Goal: Task Accomplishment & Management: Manage account settings

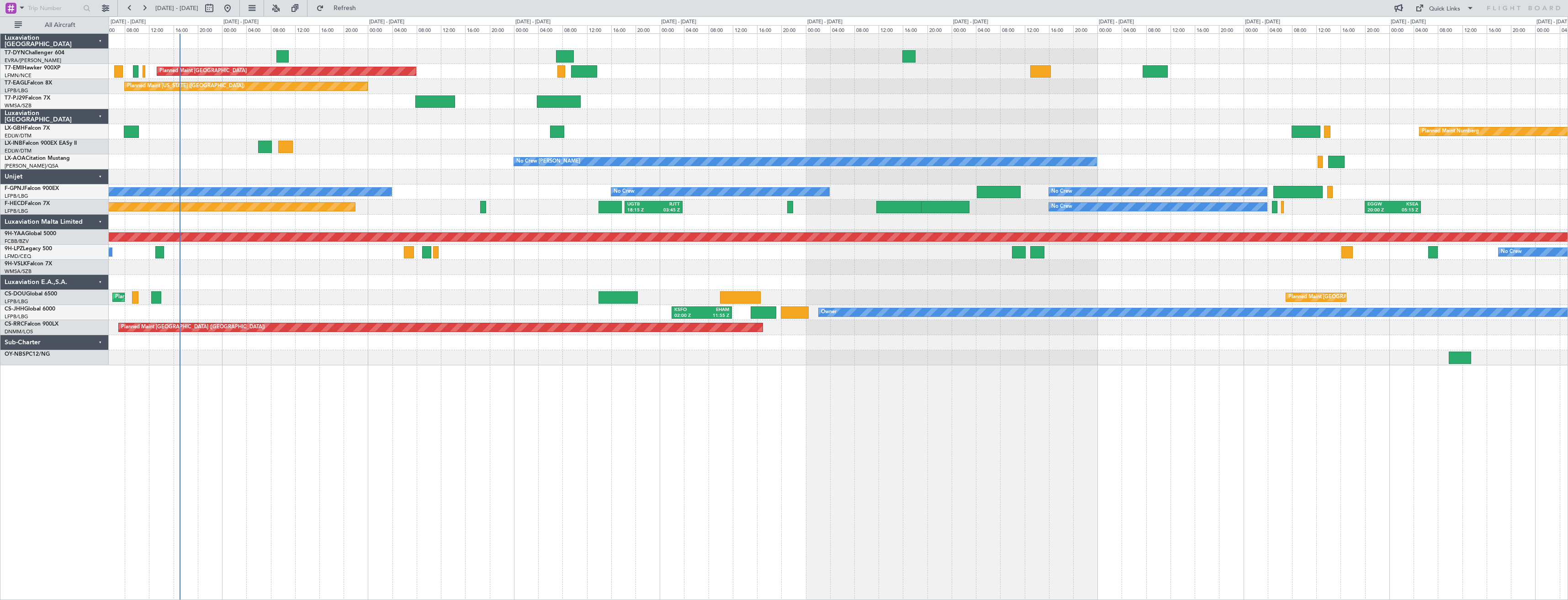
click at [395, 89] on div "Planned Maint [US_STATE] ([GEOGRAPHIC_DATA])" at bounding box center [838, 86] width 1459 height 15
click at [1442, 13] on div "Quick Links" at bounding box center [1445, 9] width 31 height 9
click at [1433, 35] on button "Trip Builder" at bounding box center [1445, 30] width 68 height 22
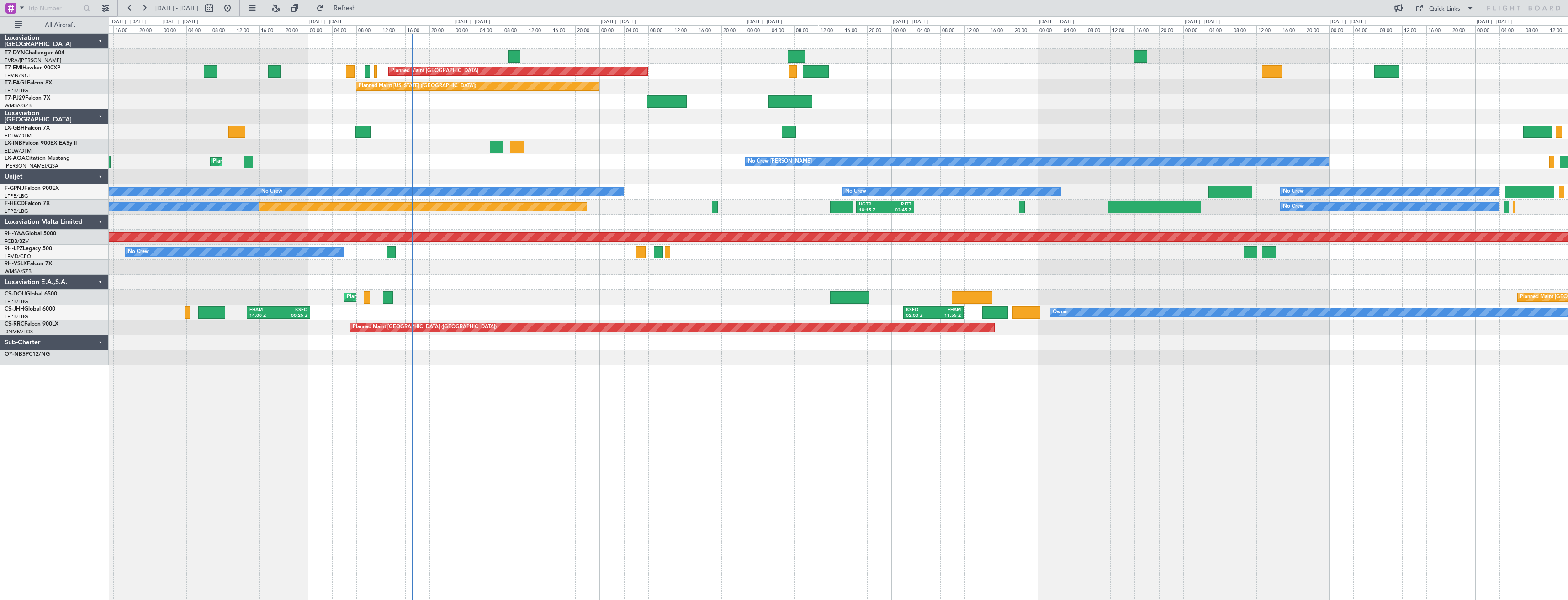
click at [868, 59] on div "Planned Maint [GEOGRAPHIC_DATA] Planned Maint [GEOGRAPHIC_DATA] Planned Maint […" at bounding box center [838, 199] width 1459 height 331
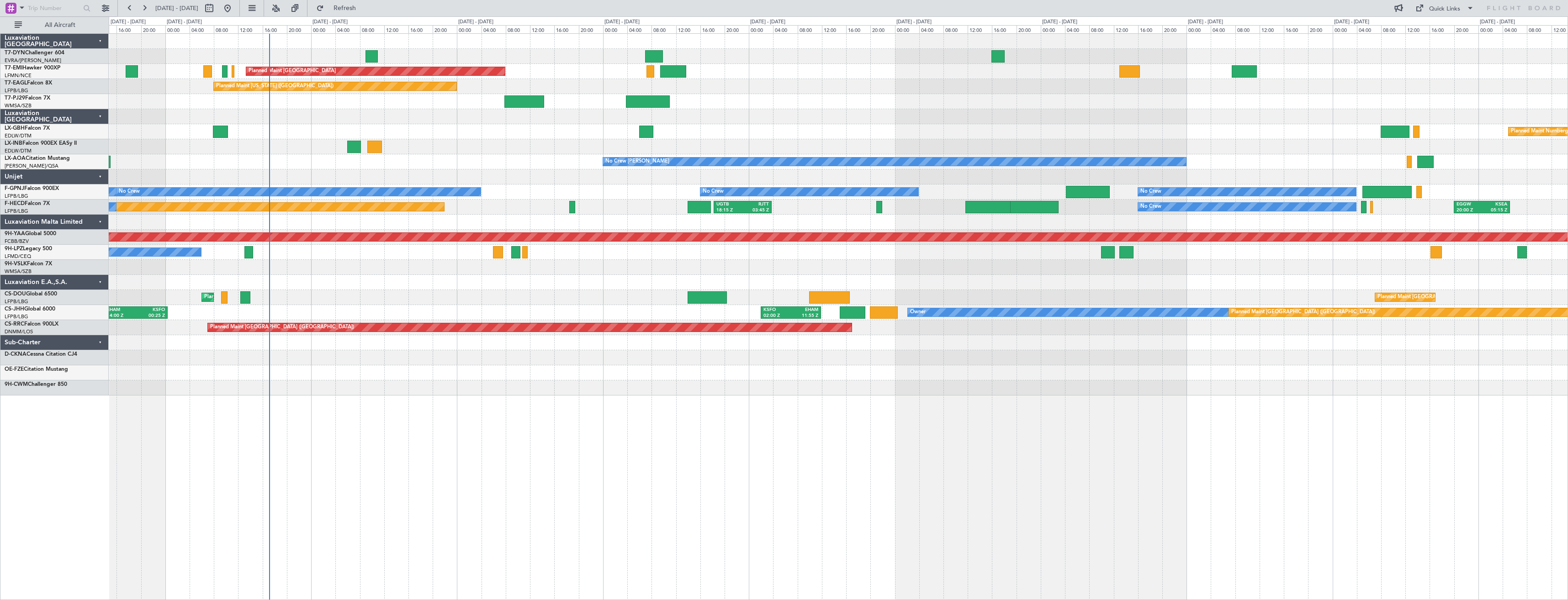
click at [204, 93] on div "Planned Maint [US_STATE] ([GEOGRAPHIC_DATA])" at bounding box center [838, 86] width 1459 height 15
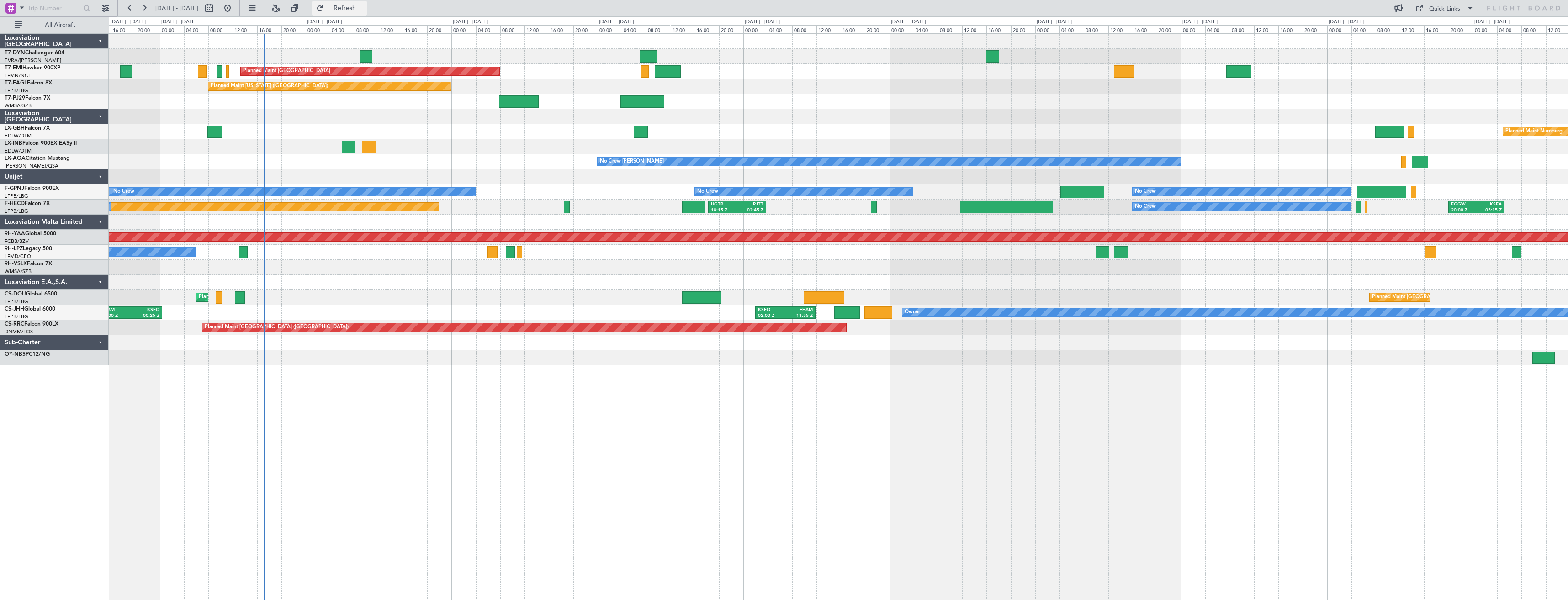
click at [364, 10] on span "Refresh" at bounding box center [345, 8] width 39 height 6
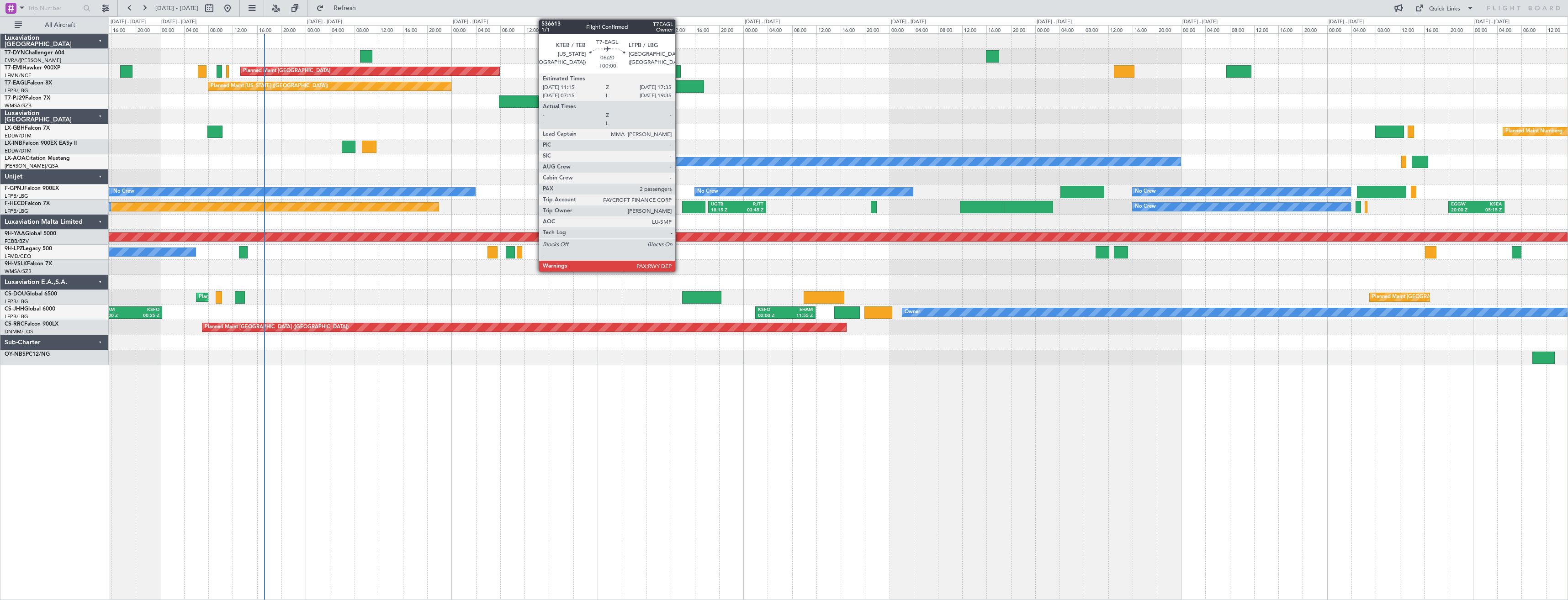
click at [680, 84] on div at bounding box center [685, 86] width 39 height 12
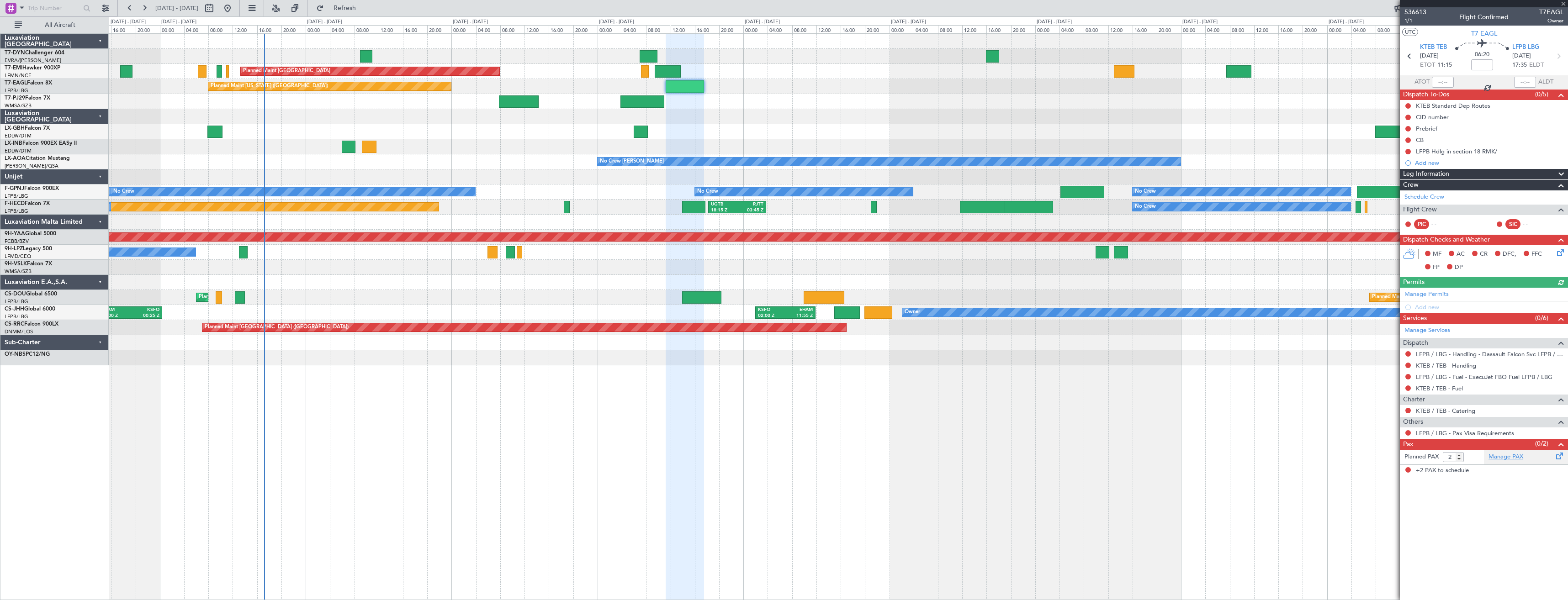
click at [1518, 459] on link "Manage PAX" at bounding box center [1506, 457] width 35 height 9
click at [364, 11] on span "Refresh" at bounding box center [345, 8] width 39 height 6
click at [1494, 471] on div "[PERSON_NAME] [DATE] AC058411 (PP)" at bounding box center [1489, 475] width 147 height 18
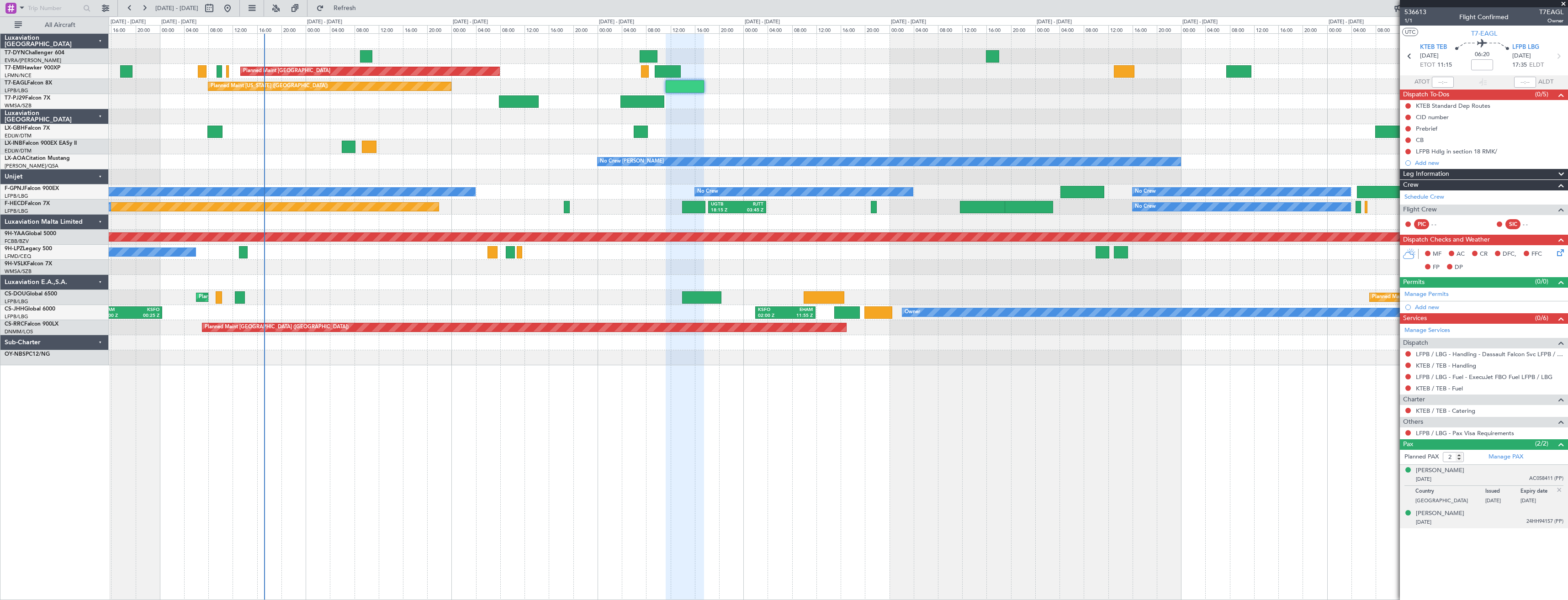
click at [1481, 518] on div "[DATE] 24HH94157 (PP)" at bounding box center [1489, 522] width 147 height 9
click at [1449, 369] on mat-tooltip-component "KTEB / TEB - Handling" at bounding box center [1447, 381] width 68 height 24
click at [1446, 365] on link "KTEB / TEB - Handling" at bounding box center [1446, 366] width 60 height 8
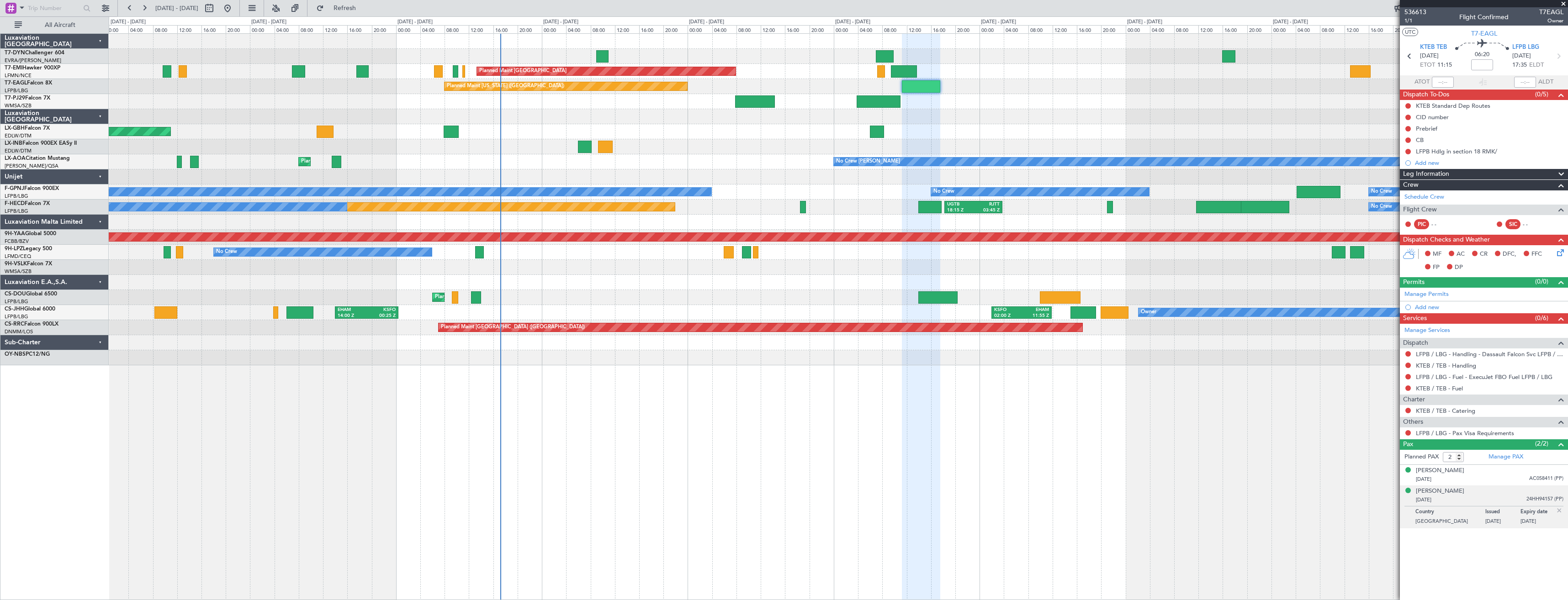
click at [802, 114] on div at bounding box center [838, 117] width 1459 height 15
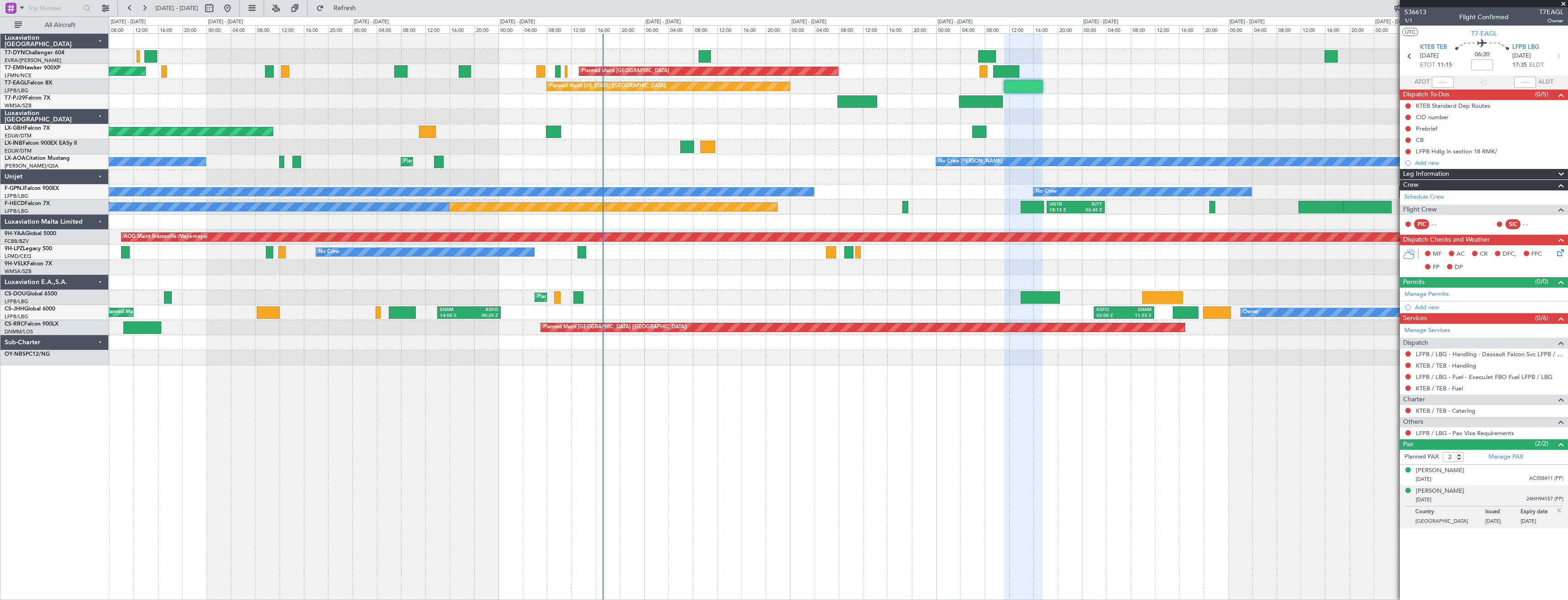
click at [932, 85] on div "AOG Maint Riga (Riga Intl) Planned Maint [GEOGRAPHIC_DATA] Planned Maint [GEOGR…" at bounding box center [838, 199] width 1459 height 331
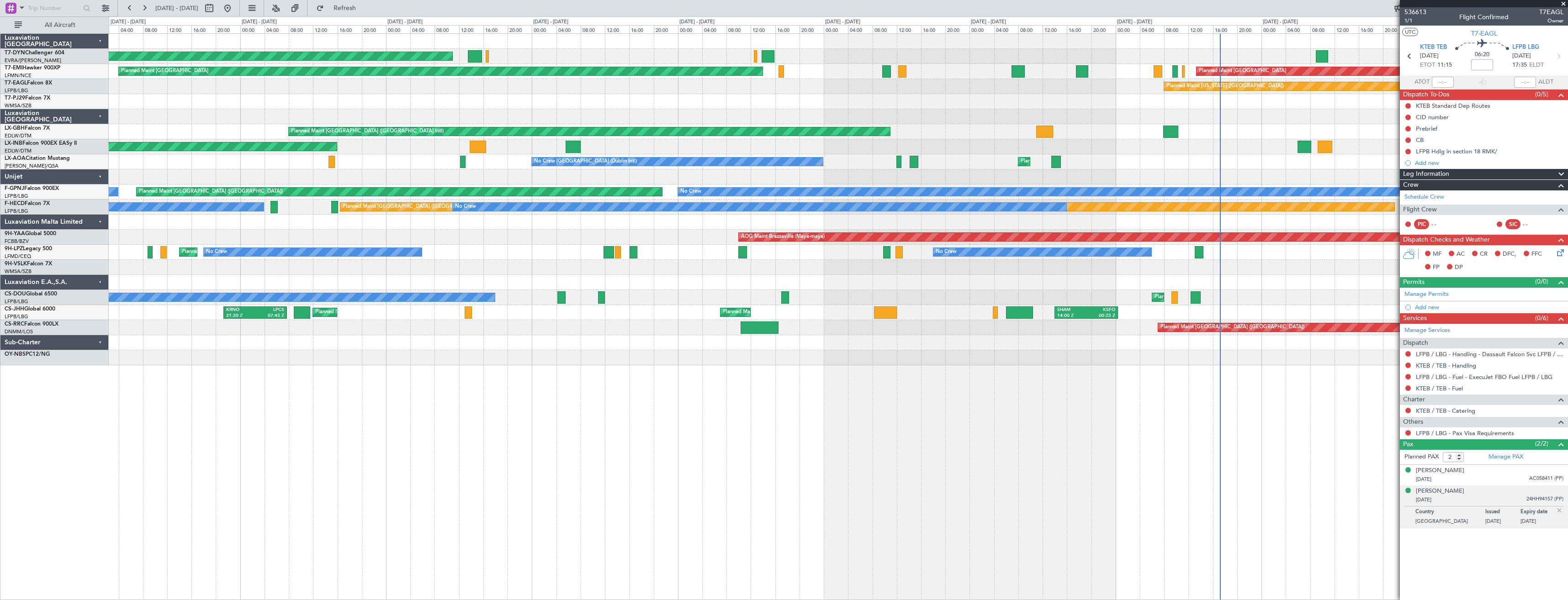
click at [1033, 63] on div "AOG Maint Riga (Riga Intl) Planned Maint [GEOGRAPHIC_DATA] Planned Maint [GEOGR…" at bounding box center [838, 199] width 1459 height 331
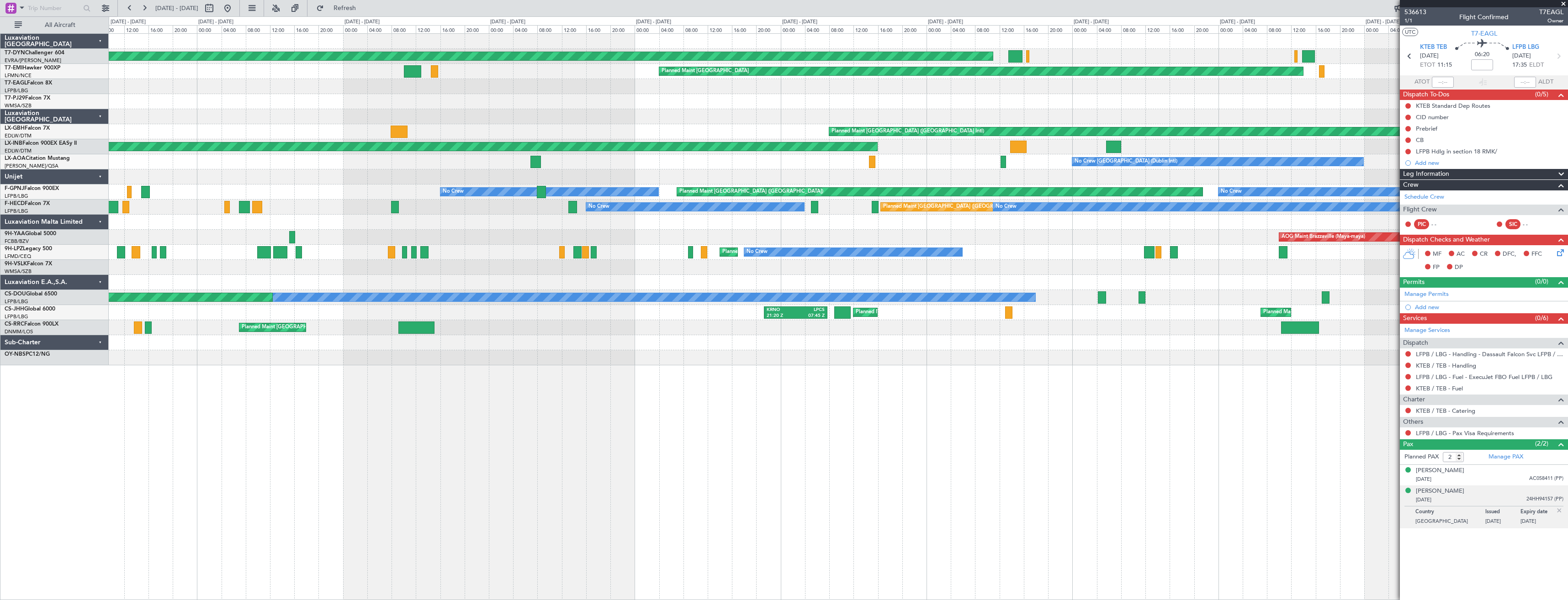
click at [1195, 55] on div "AOG Maint Riga (Riga Intl) Planned Maint [GEOGRAPHIC_DATA] Planned Maint [GEOGR…" at bounding box center [838, 199] width 1459 height 331
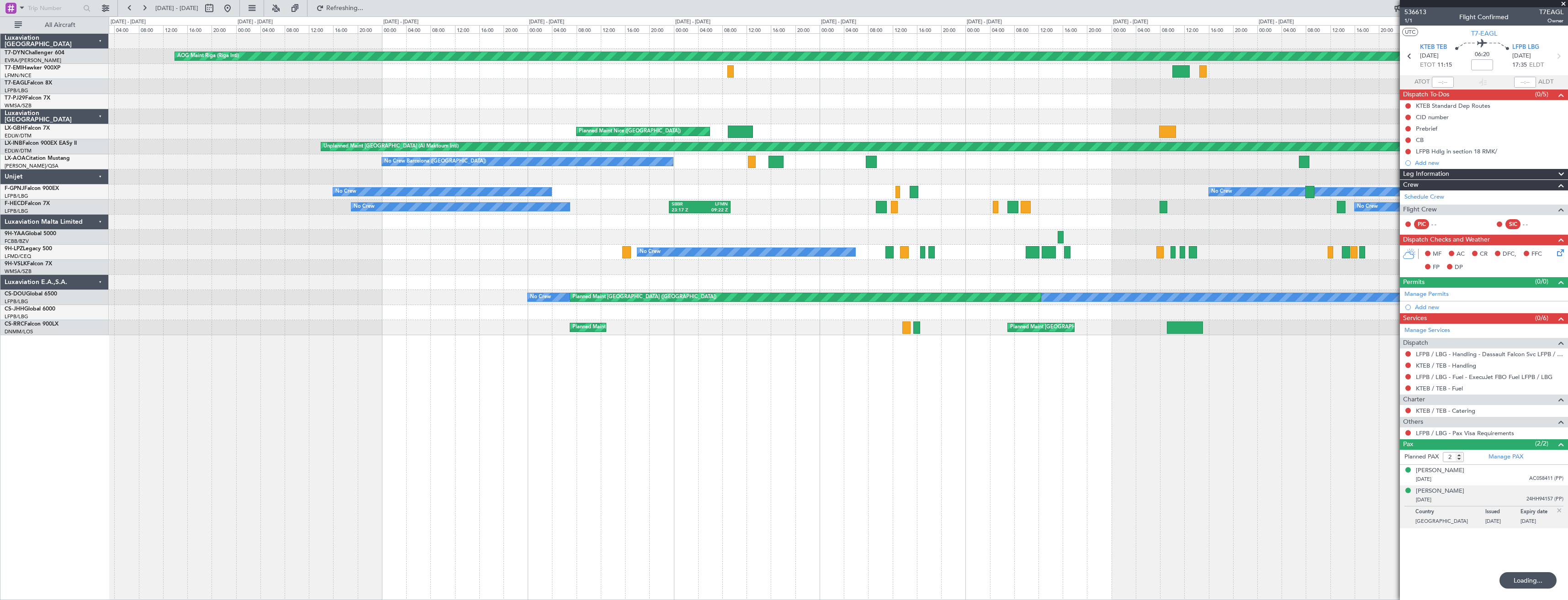
click at [1066, 86] on div "AOG Maint Riga (Riga Intl) Planned Maint [GEOGRAPHIC_DATA] [GEOGRAPHIC_DATA] ([…" at bounding box center [838, 184] width 1459 height 302
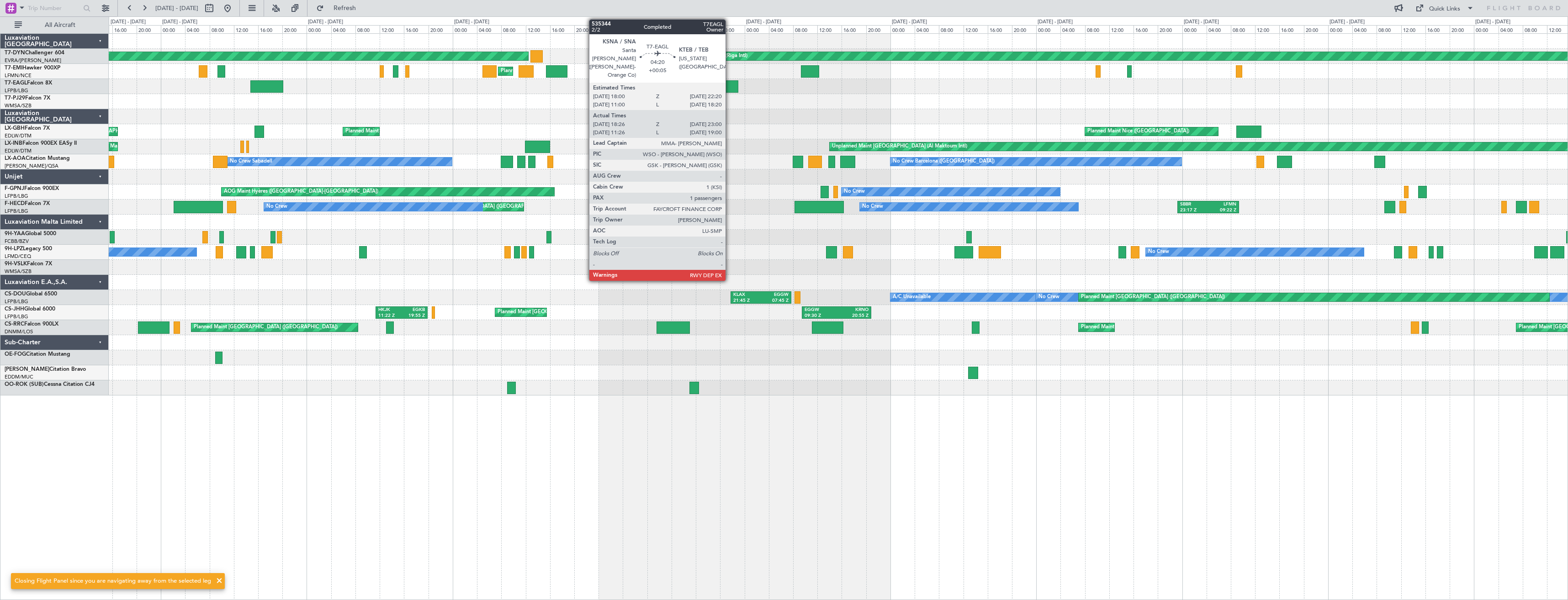
click at [730, 87] on div at bounding box center [724, 86] width 28 height 12
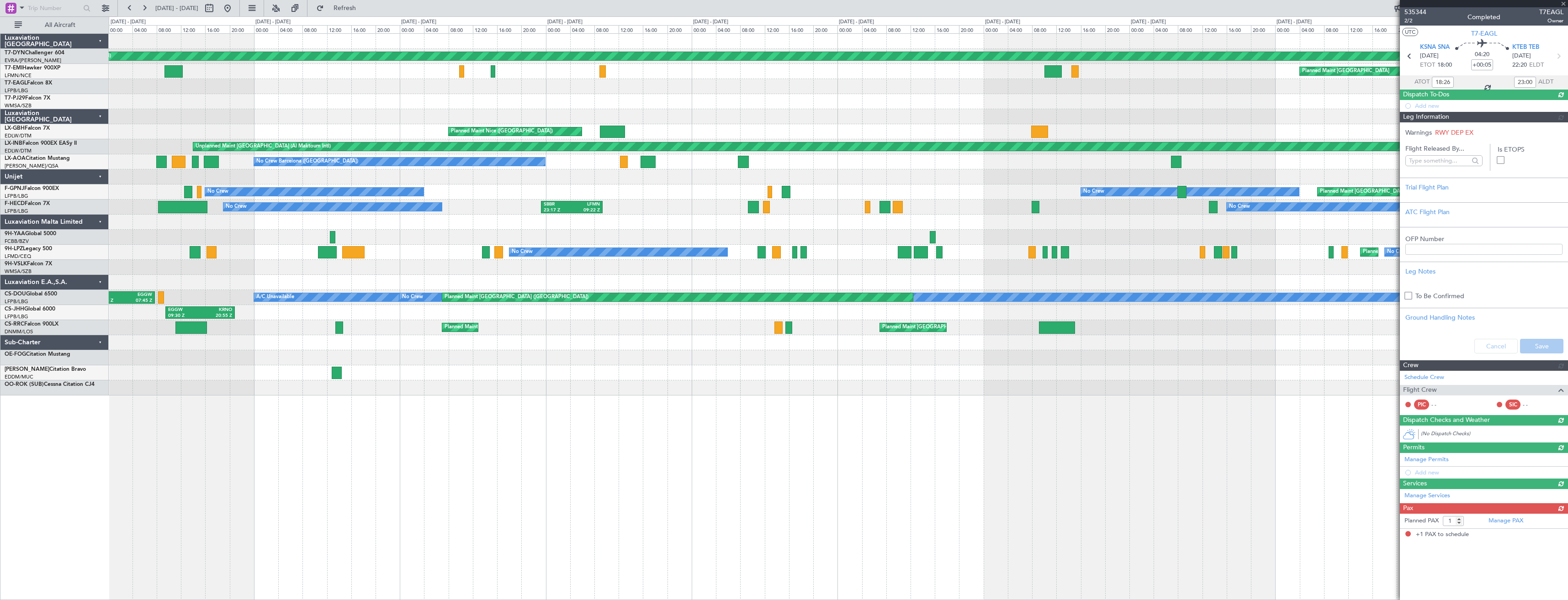
click at [425, 88] on div "AOG Maint Riga (Riga Intl) Planned Maint [GEOGRAPHIC_DATA] Planned Maint [GEOGR…" at bounding box center [838, 215] width 1459 height 362
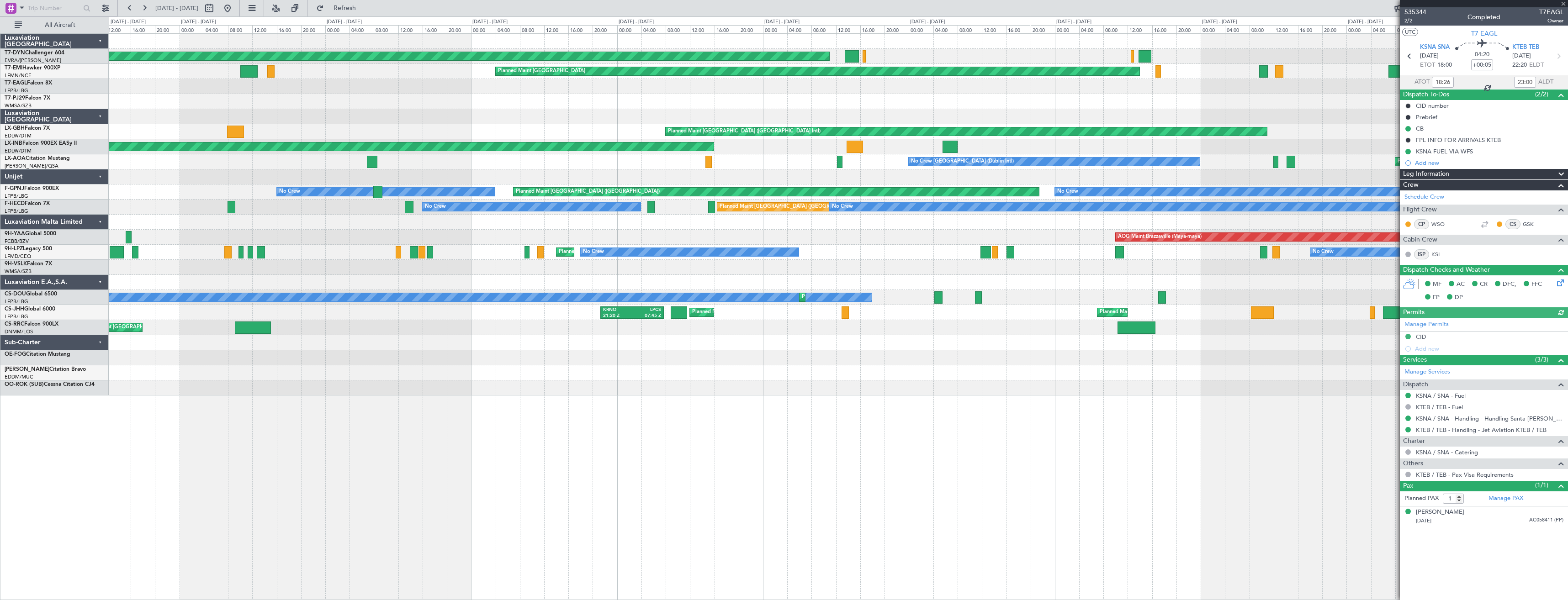
click at [352, 103] on div "AOG Maint Riga (Riga Intl) Planned Maint [GEOGRAPHIC_DATA] Planned Maint [GEOGR…" at bounding box center [838, 215] width 1459 height 362
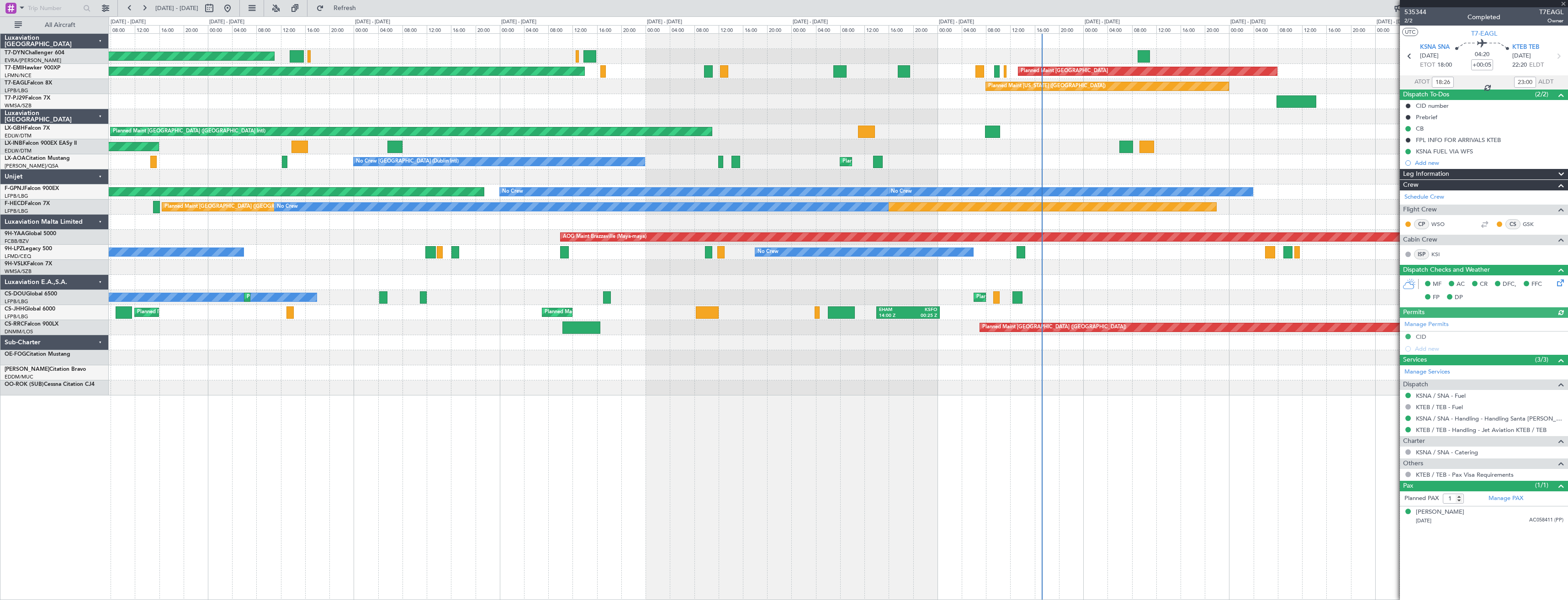
click at [344, 95] on div at bounding box center [838, 101] width 1459 height 15
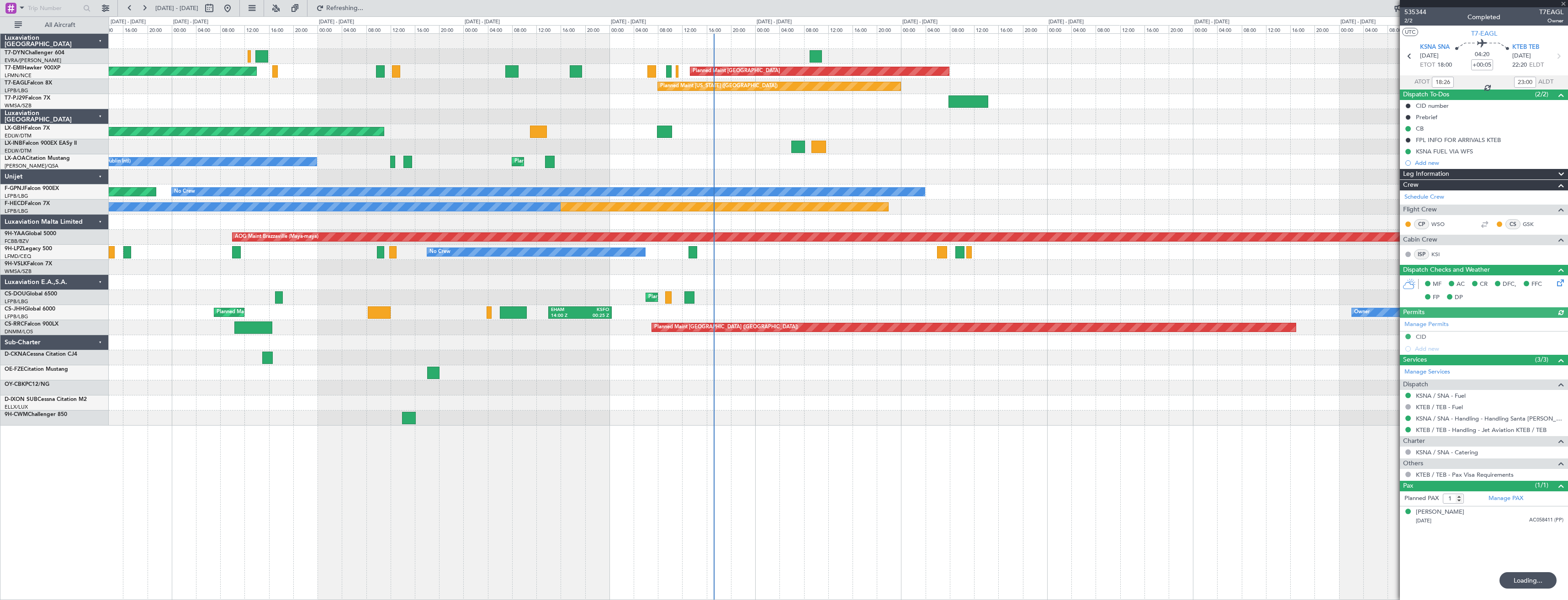
click at [802, 163] on div "Planned Maint [GEOGRAPHIC_DATA] ([GEOGRAPHIC_DATA]) No Crew [GEOGRAPHIC_DATA] (…" at bounding box center [838, 162] width 1459 height 15
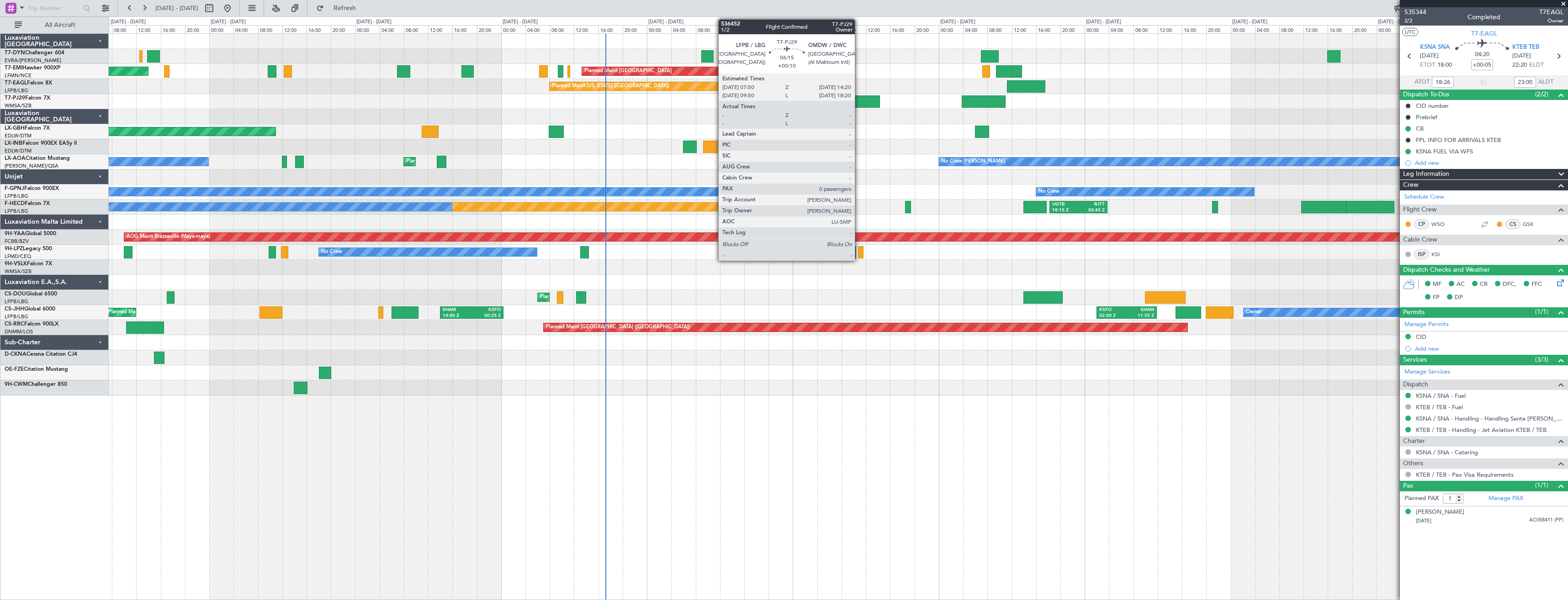
click at [859, 101] on div at bounding box center [860, 101] width 39 height 12
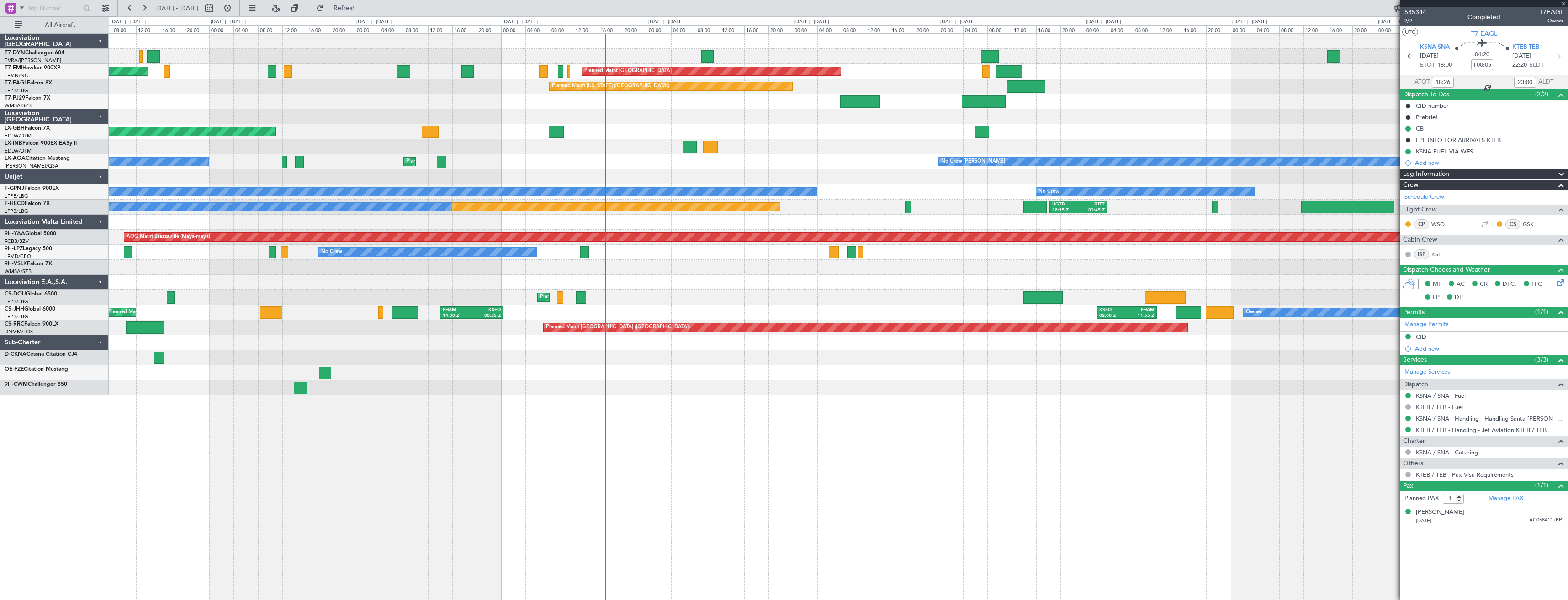
type input "+00:10"
type input "0"
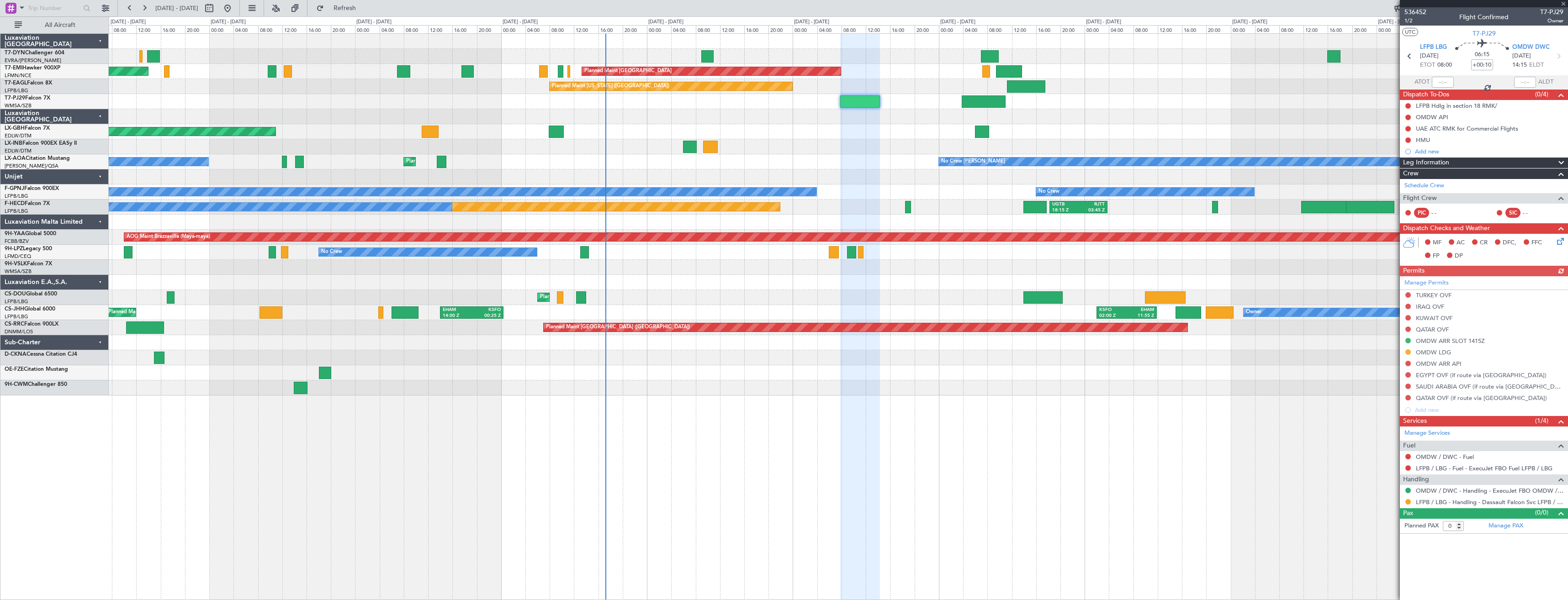
click at [1101, 76] on div "AOG Maint Riga (Riga Intl) Planned Maint [GEOGRAPHIC_DATA] Planned Maint [GEOGR…" at bounding box center [838, 215] width 1459 height 362
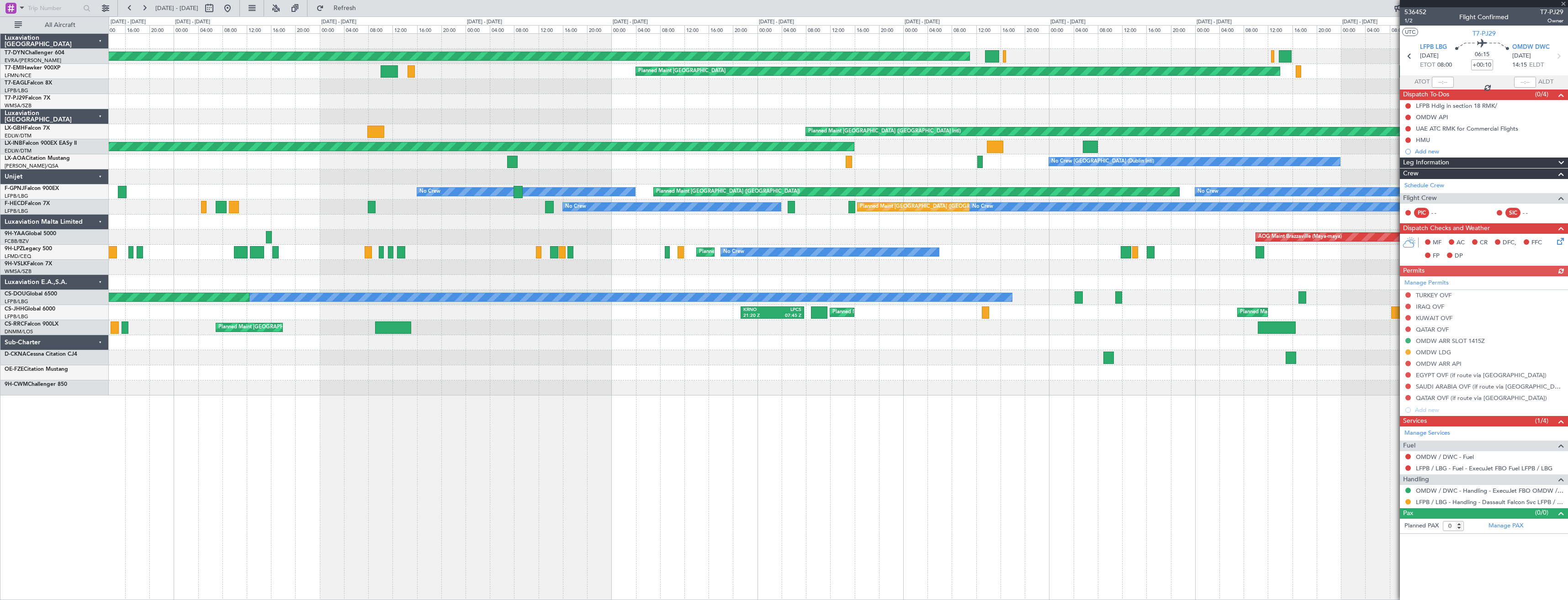
click at [1179, 50] on div "AOG Maint Riga (Riga Intl) Planned Maint [GEOGRAPHIC_DATA] Planned Maint [GEOGR…" at bounding box center [838, 215] width 1459 height 362
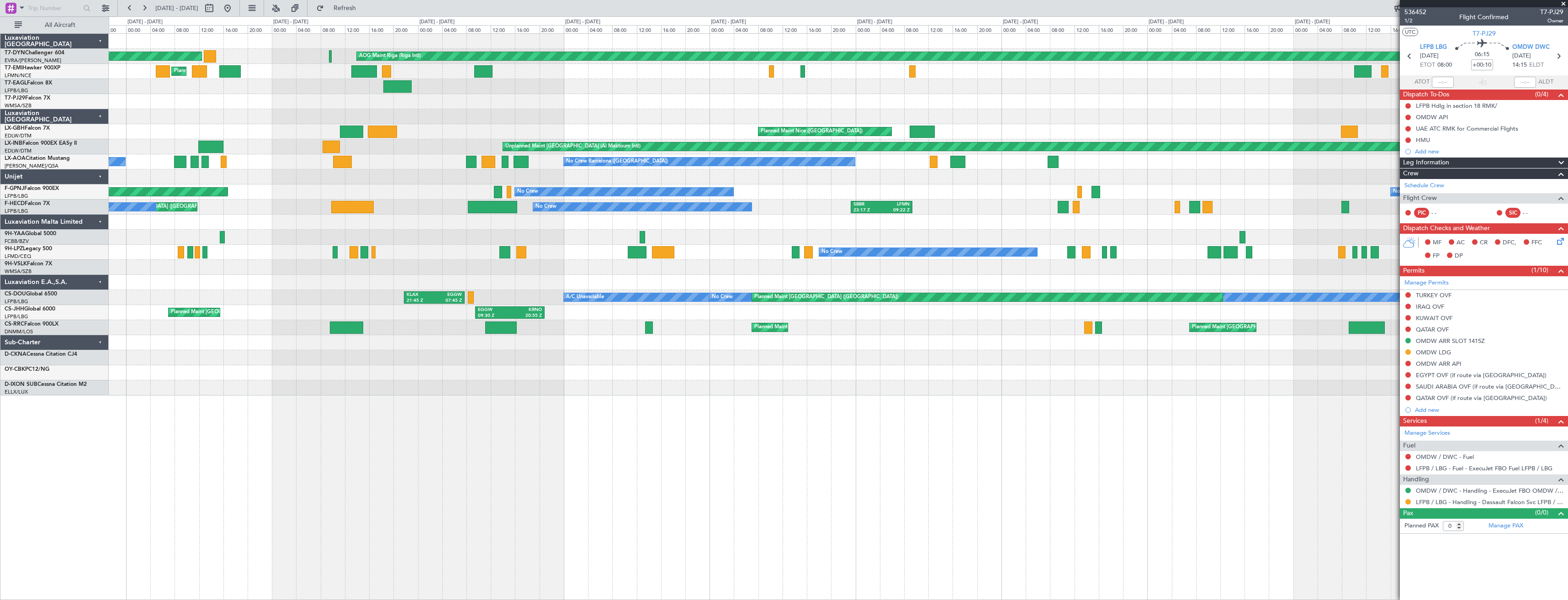
click at [1049, 80] on div at bounding box center [838, 86] width 1459 height 15
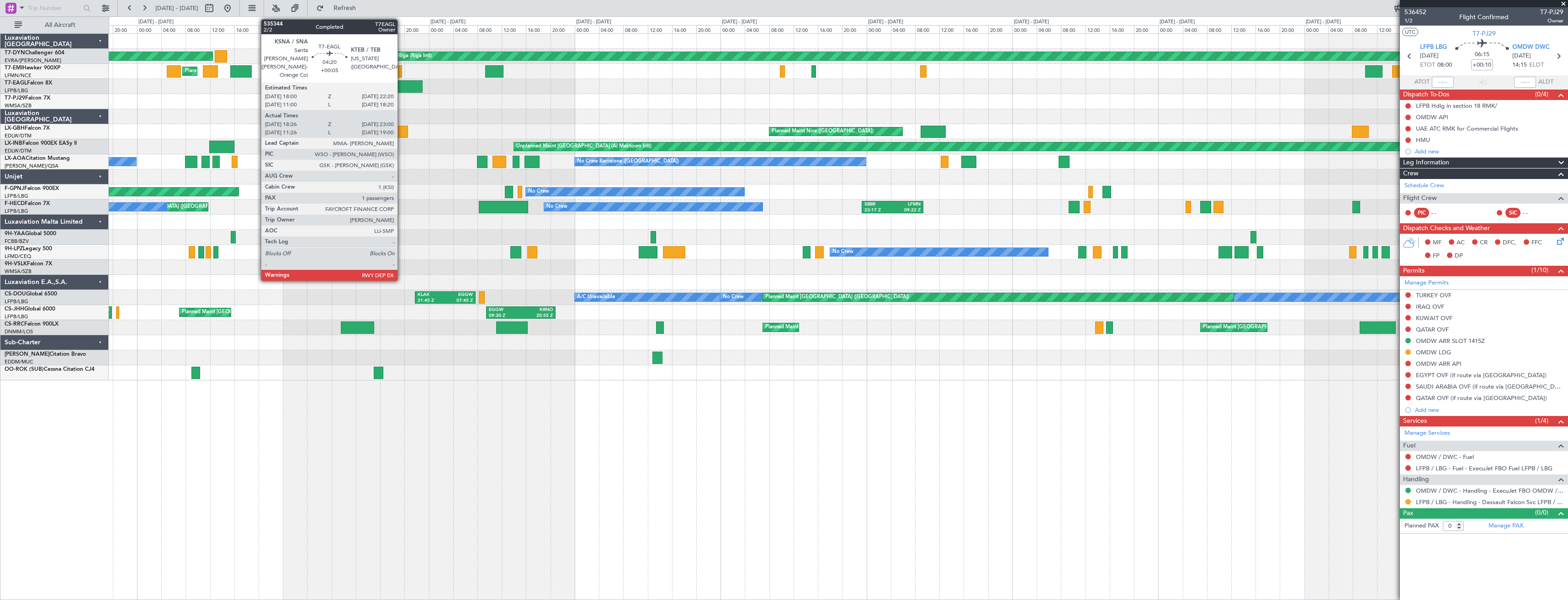
click at [401, 83] on div at bounding box center [408, 86] width 28 height 12
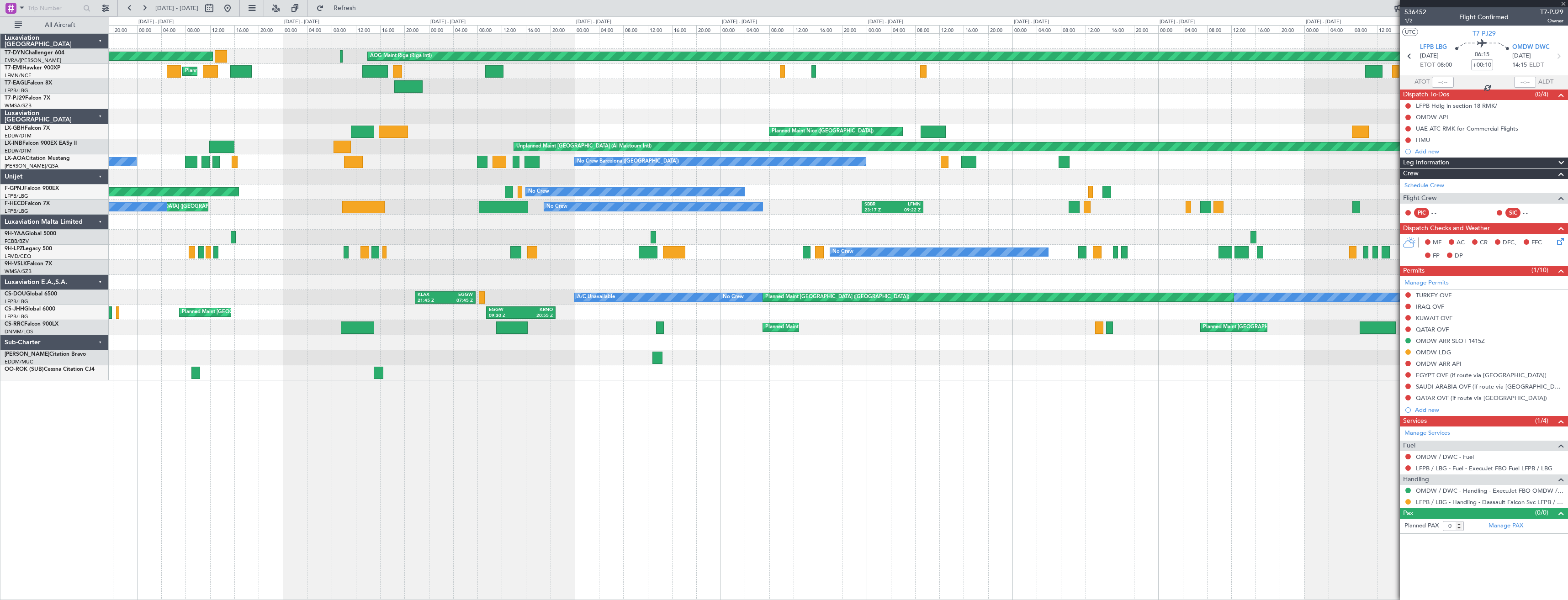
type input "+00:05"
type input "18:26"
type input "23:00"
type input "1"
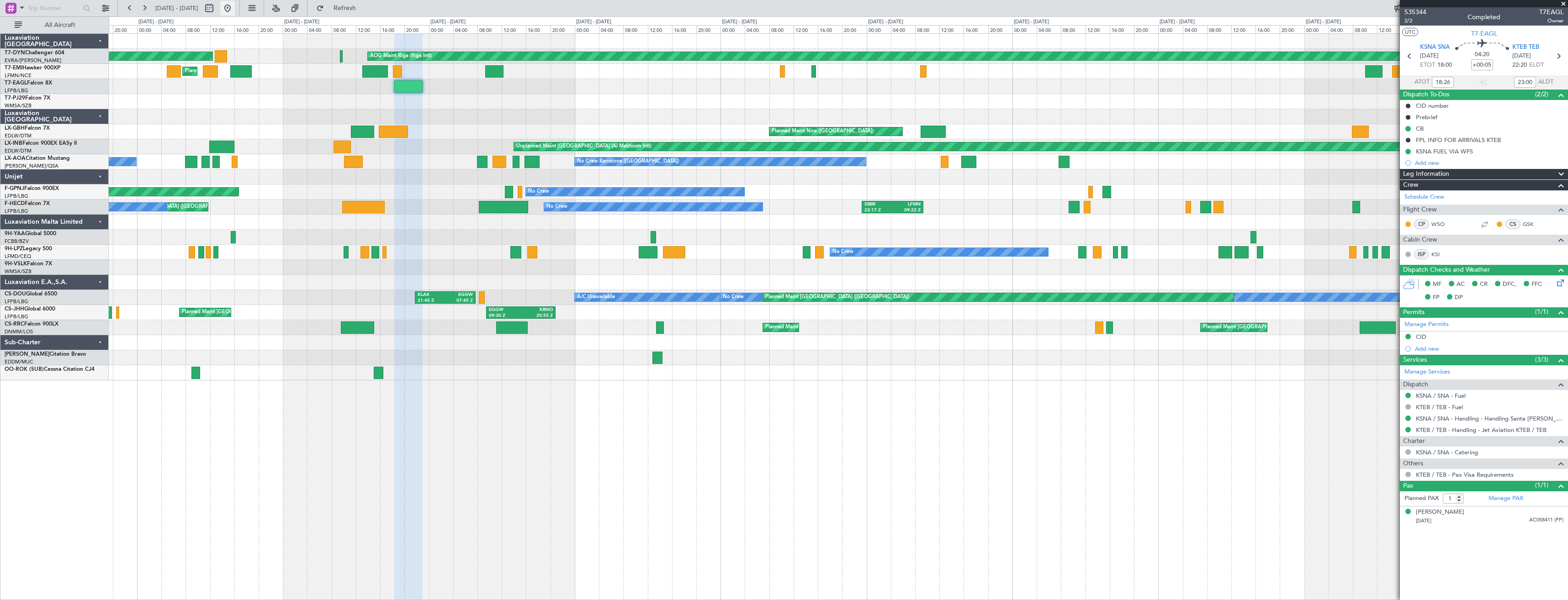
click at [235, 6] on button at bounding box center [228, 8] width 14 height 14
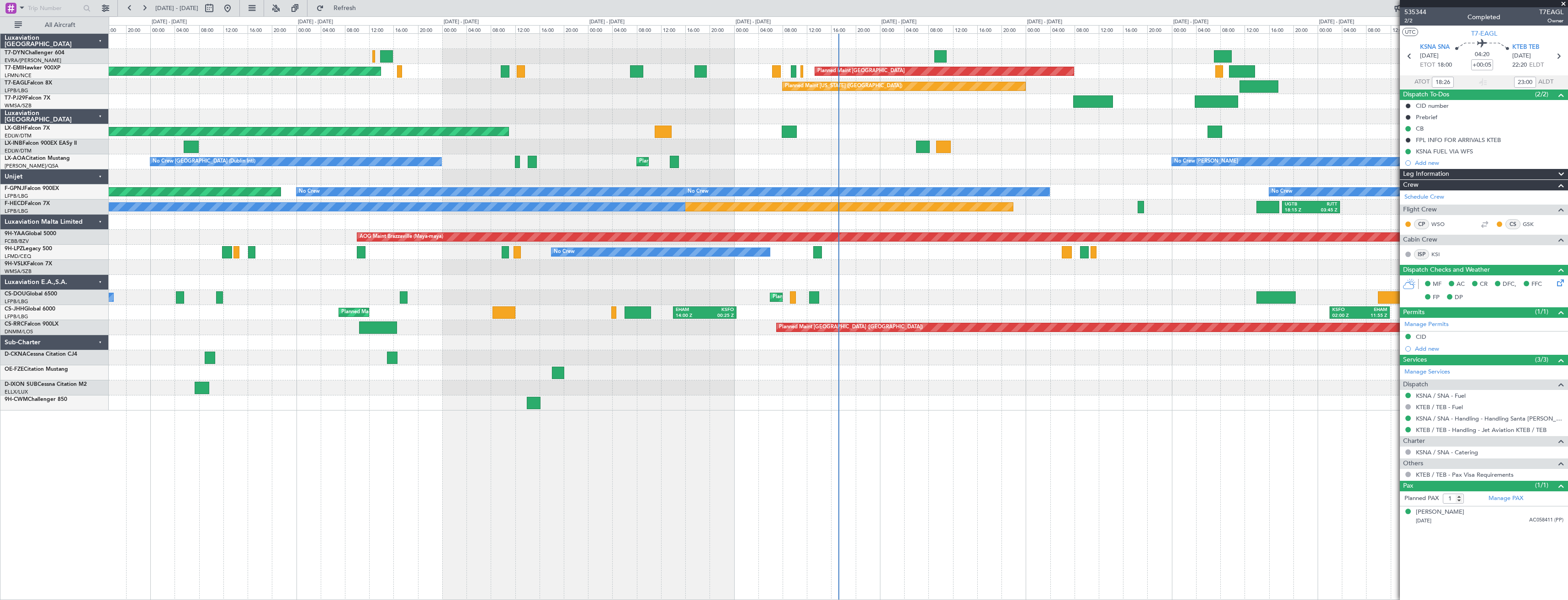
drag, startPoint x: 1252, startPoint y: 96, endPoint x: 1265, endPoint y: 84, distance: 17.7
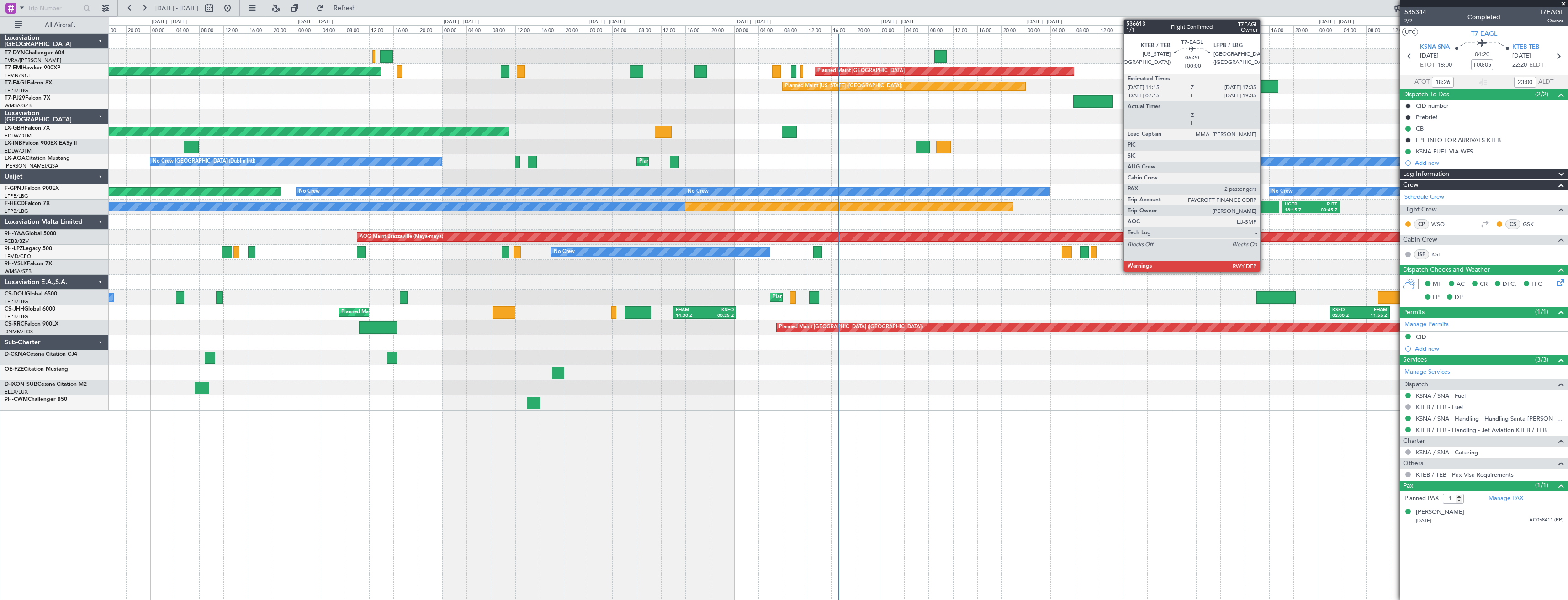
click at [1255, 87] on div at bounding box center [1259, 86] width 39 height 12
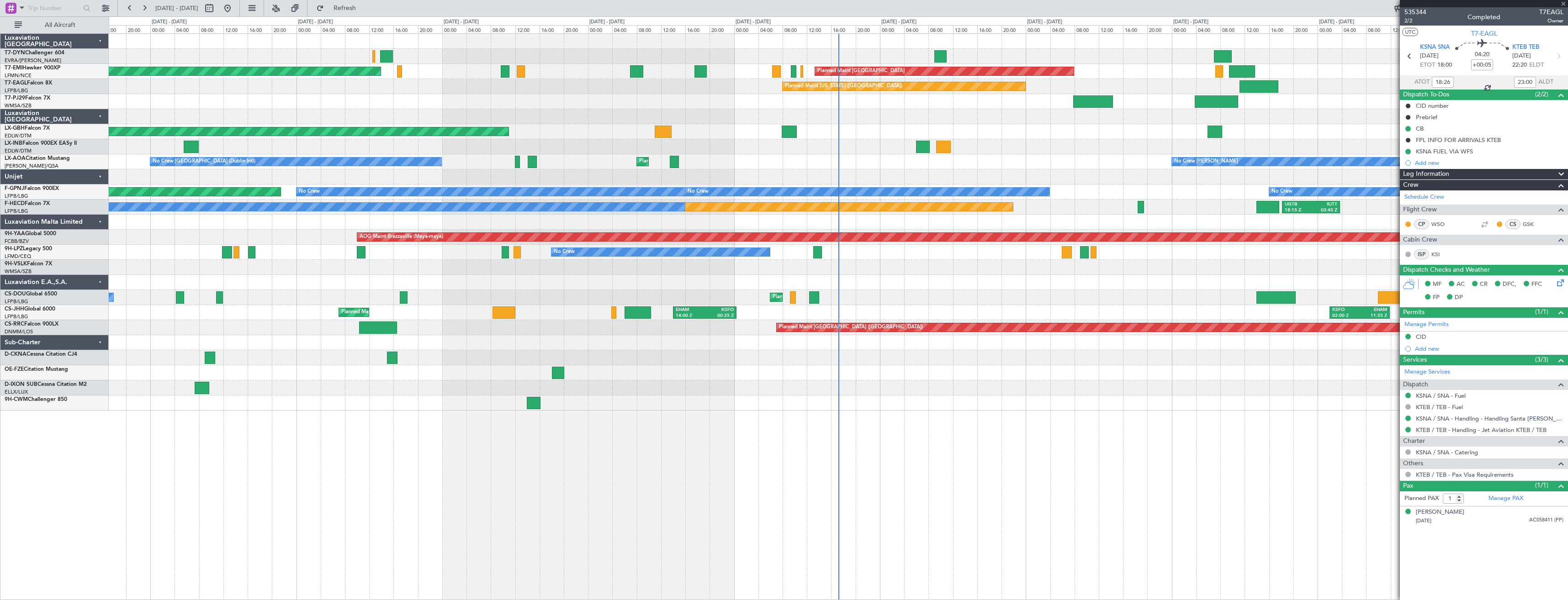
click at [1262, 87] on div at bounding box center [1259, 86] width 39 height 12
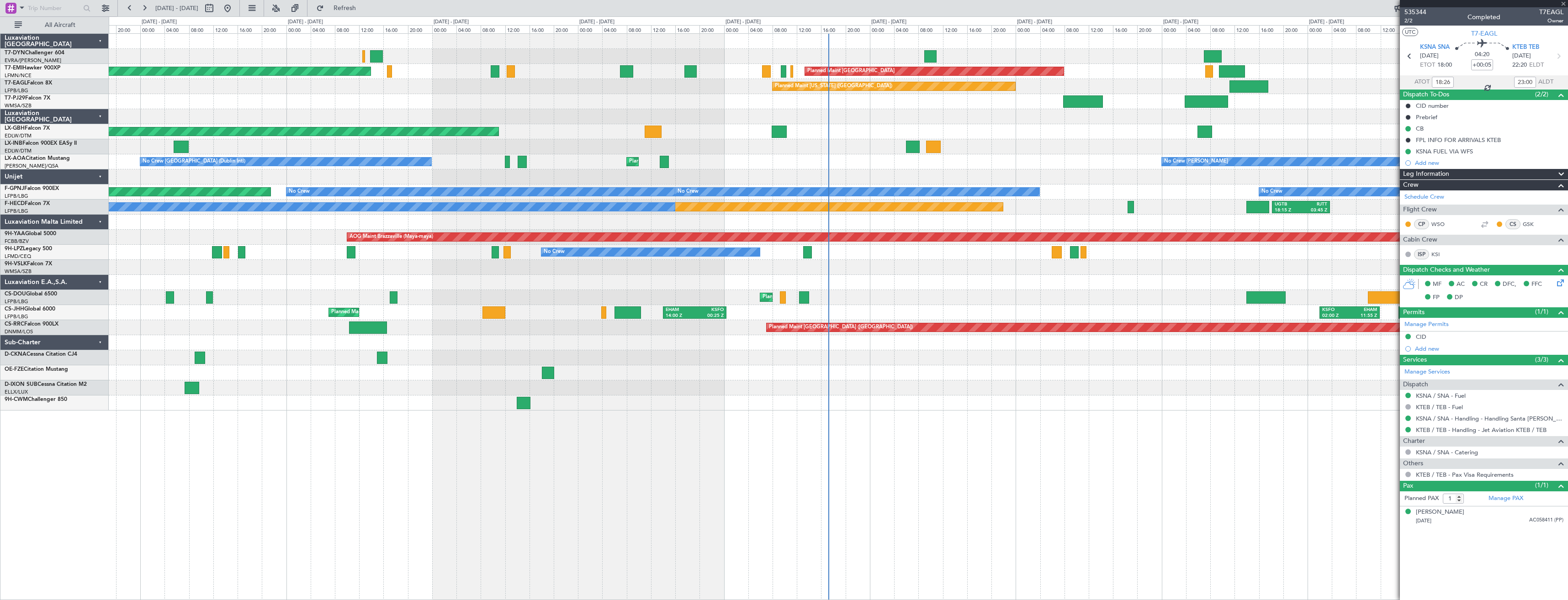
click at [967, 104] on div "AOG Maint Riga (Riga Intl) Planned Maint [GEOGRAPHIC_DATA] Planned Maint [GEOGR…" at bounding box center [838, 222] width 1459 height 377
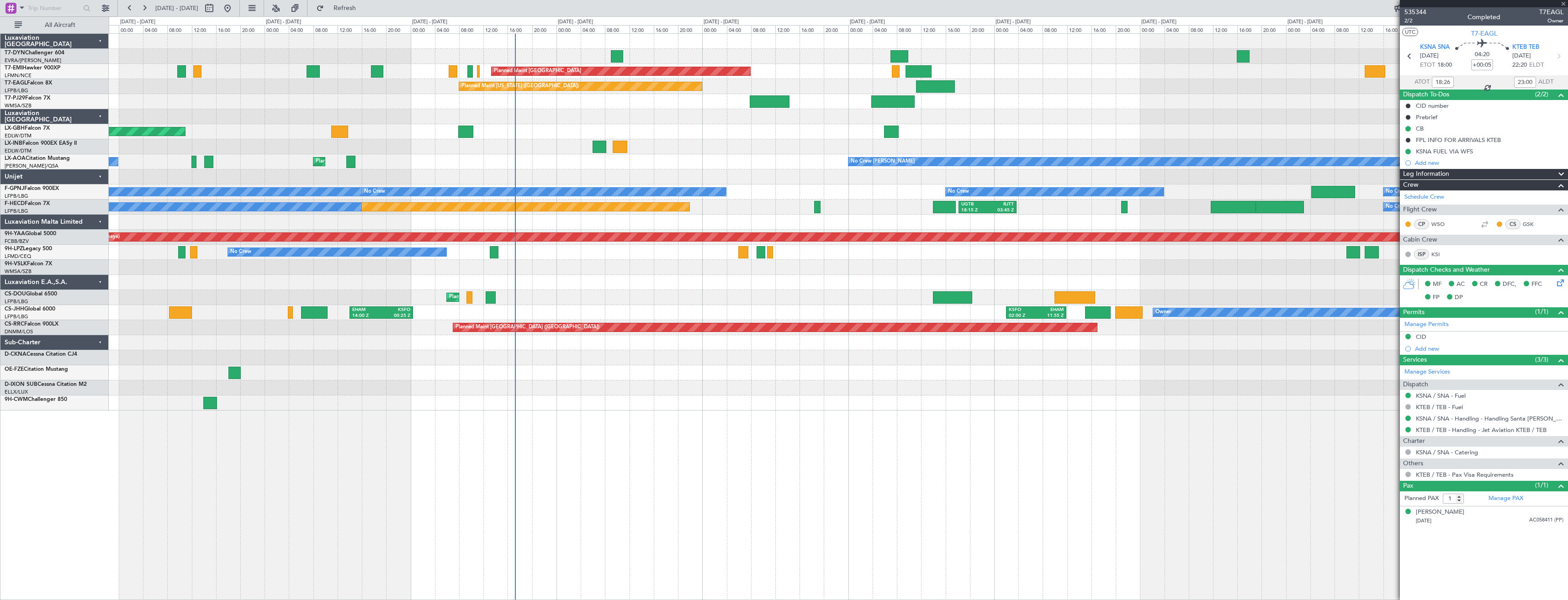
type input "2"
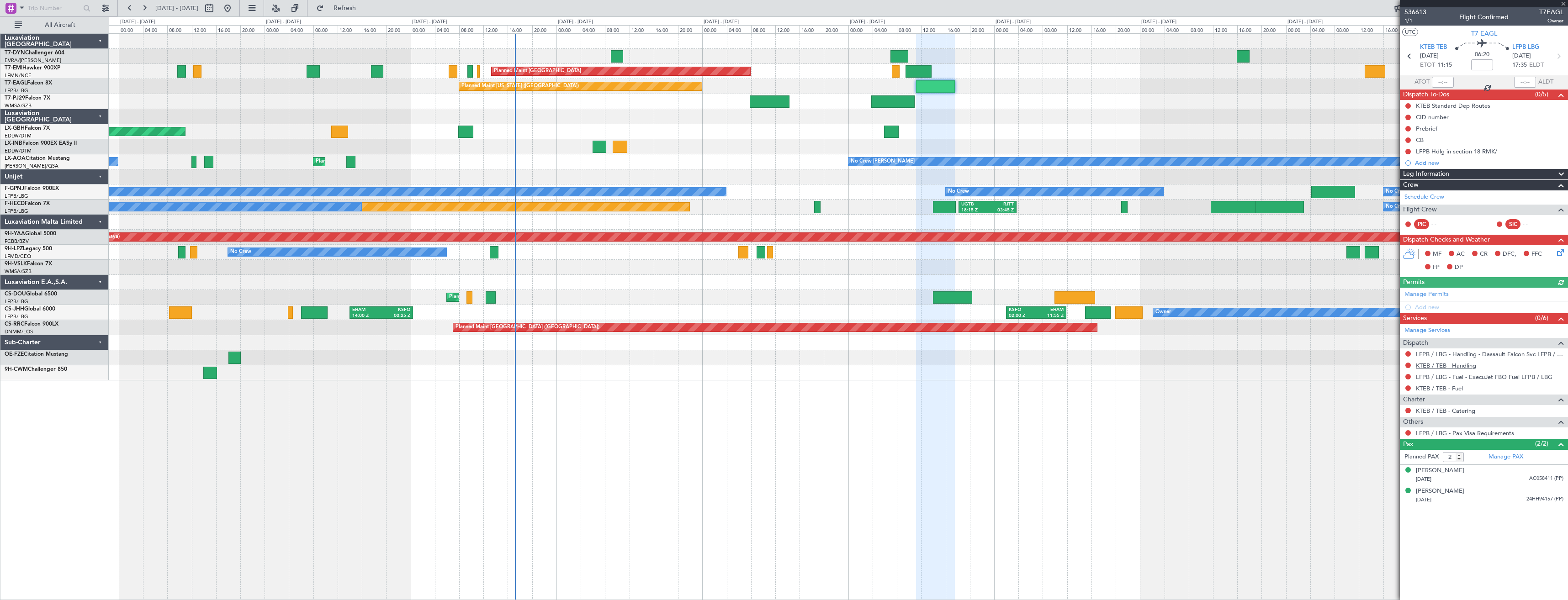
click at [1453, 368] on link "KTEB / TEB - Handling" at bounding box center [1446, 366] width 60 height 8
click at [364, 5] on span "Refresh" at bounding box center [345, 8] width 39 height 6
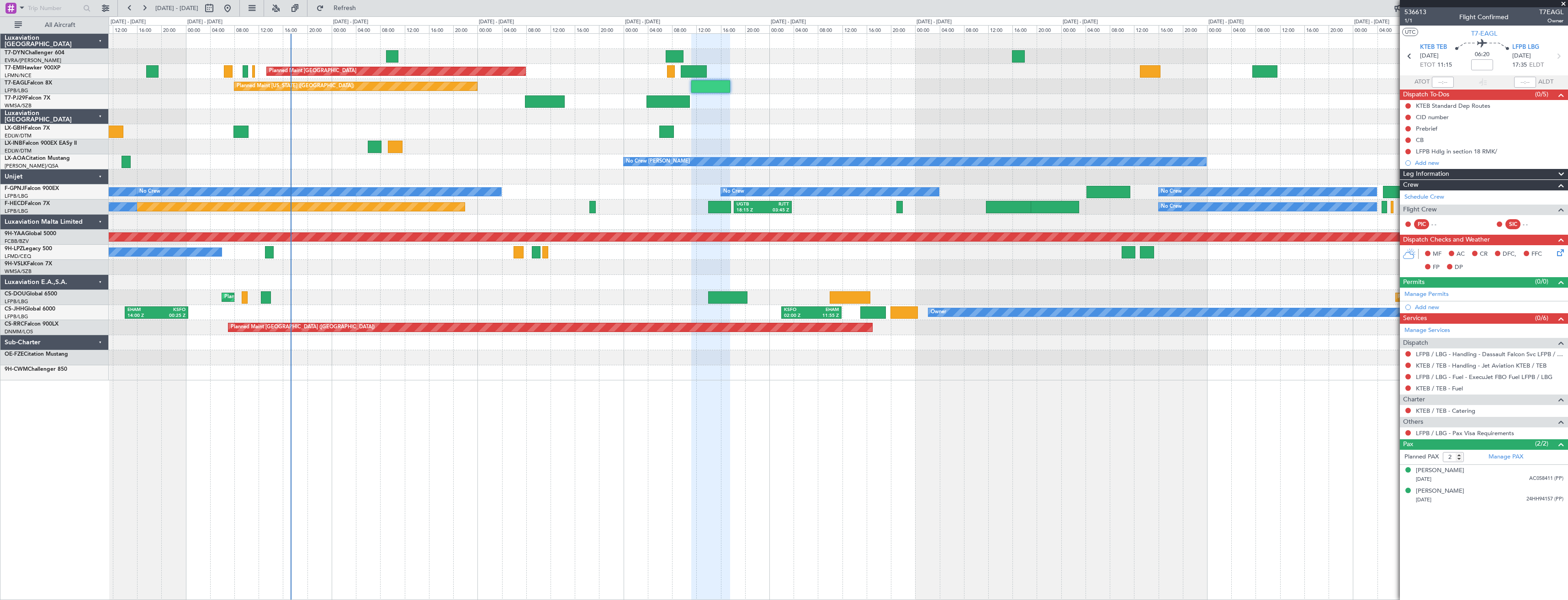
click at [478, 442] on div "Planned Maint [GEOGRAPHIC_DATA] Planned Maint [GEOGRAPHIC_DATA] Planned Maint […" at bounding box center [838, 316] width 1459 height 567
click at [1412, 21] on span "1/1" at bounding box center [1415, 21] width 22 height 8
click at [1026, 84] on div "Planned Maint [US_STATE] ([GEOGRAPHIC_DATA])" at bounding box center [838, 86] width 1459 height 15
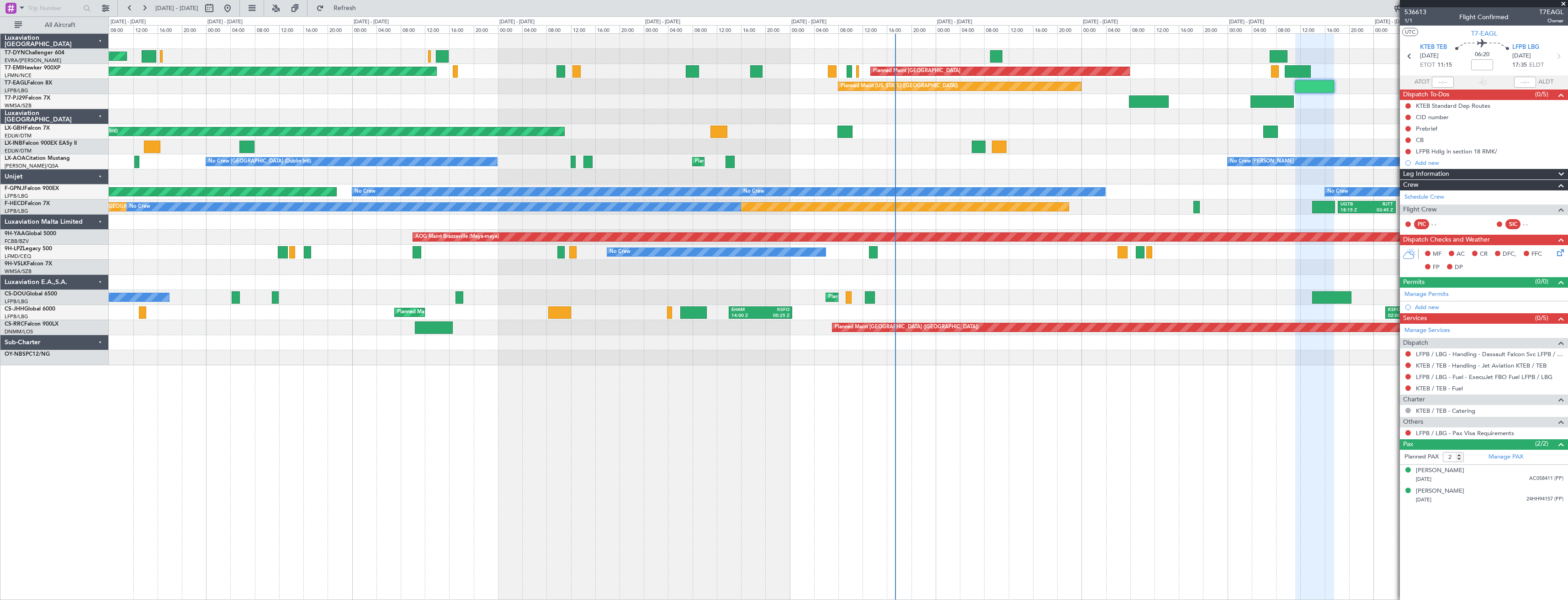
click at [1047, 71] on div "AOG Maint Riga (Riga Intl) Planned Maint [GEOGRAPHIC_DATA] Planned Maint [GEOGR…" at bounding box center [838, 199] width 1459 height 331
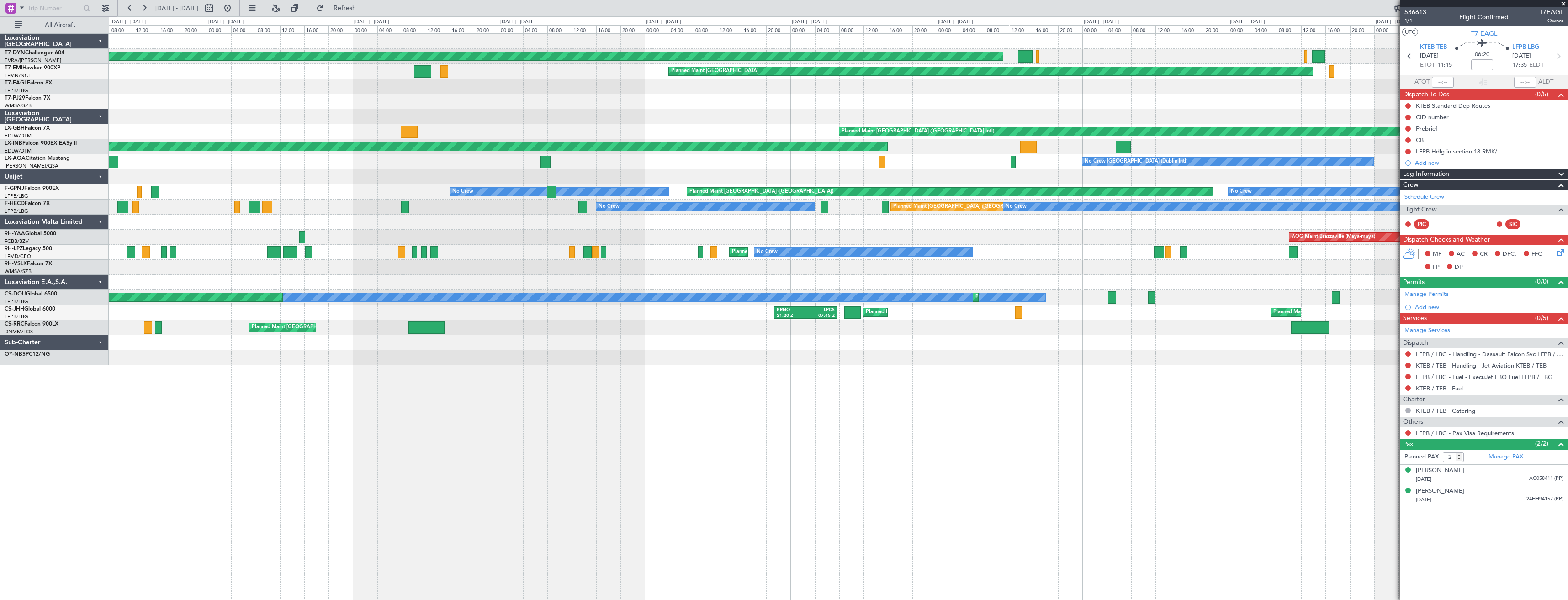
click at [916, 81] on div "Planned Maint [US_STATE] ([GEOGRAPHIC_DATA])" at bounding box center [838, 86] width 1459 height 15
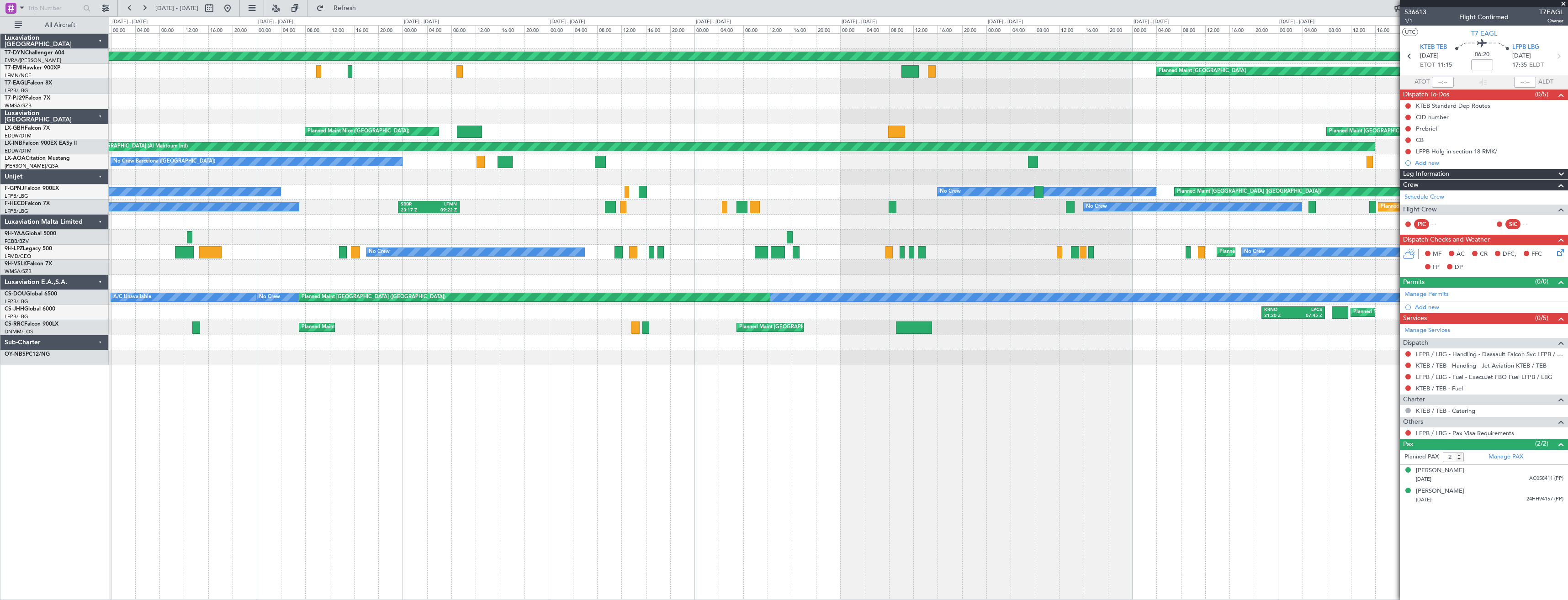
click at [1106, 73] on div "AOG Maint Riga (Riga Intl) Planned Maint [GEOGRAPHIC_DATA]-[GEOGRAPHIC_DATA] Pl…" at bounding box center [838, 199] width 1459 height 331
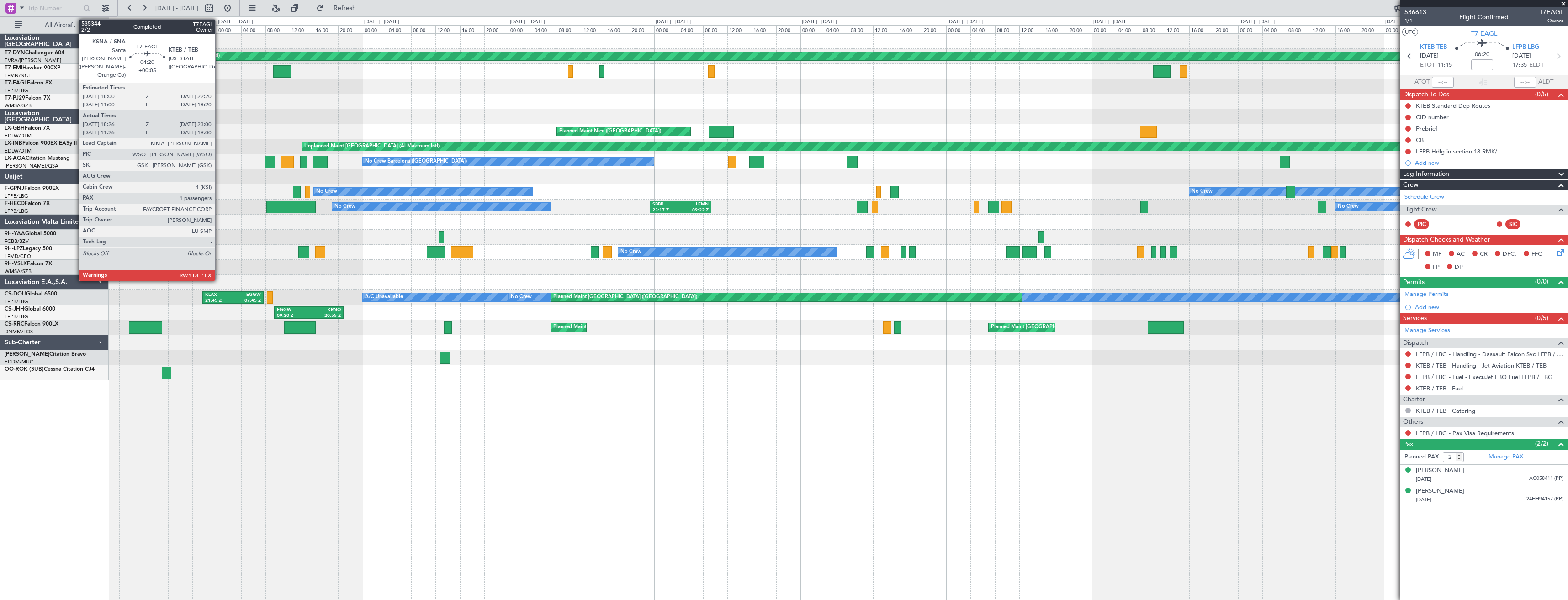
click at [195, 84] on div at bounding box center [196, 86] width 28 height 12
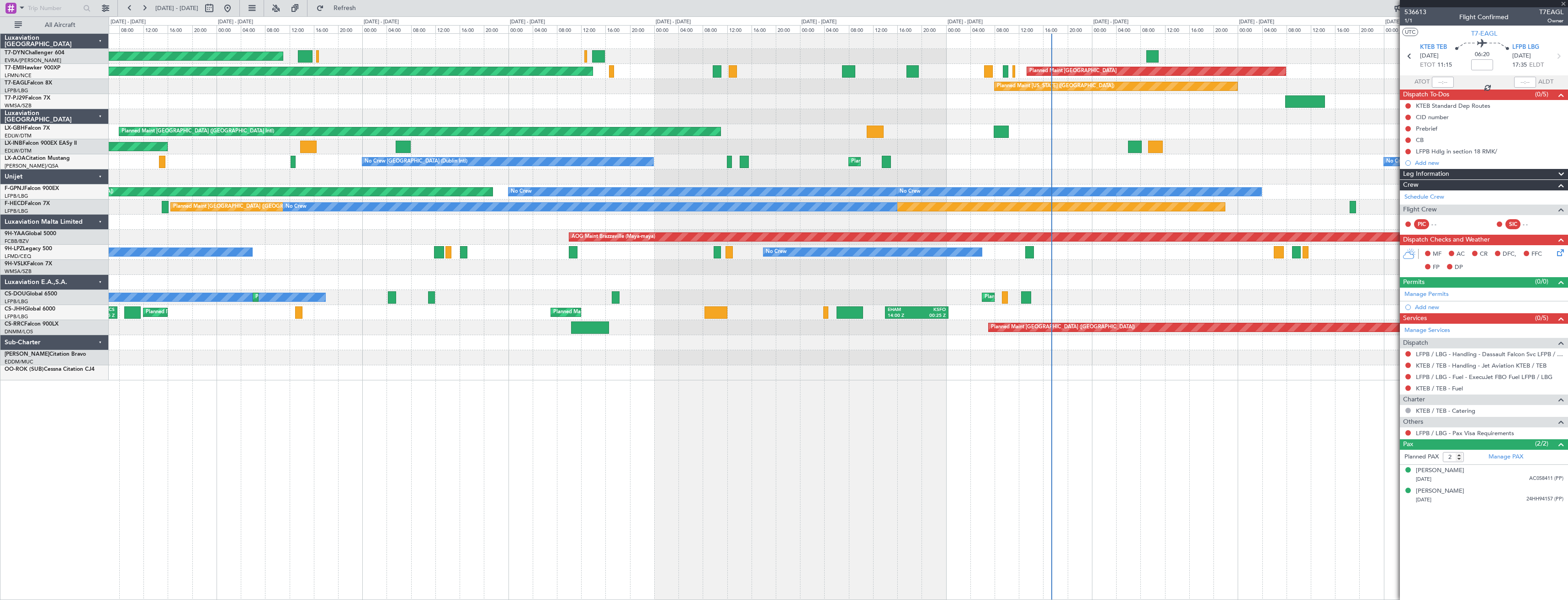
click at [270, 138] on div "AOG Maint Riga (Riga Intl) Planned Maint [GEOGRAPHIC_DATA] Planned Maint [GEOGR…" at bounding box center [838, 207] width 1459 height 347
type input "+00:05"
type input "18:26"
type input "23:00"
type input "1"
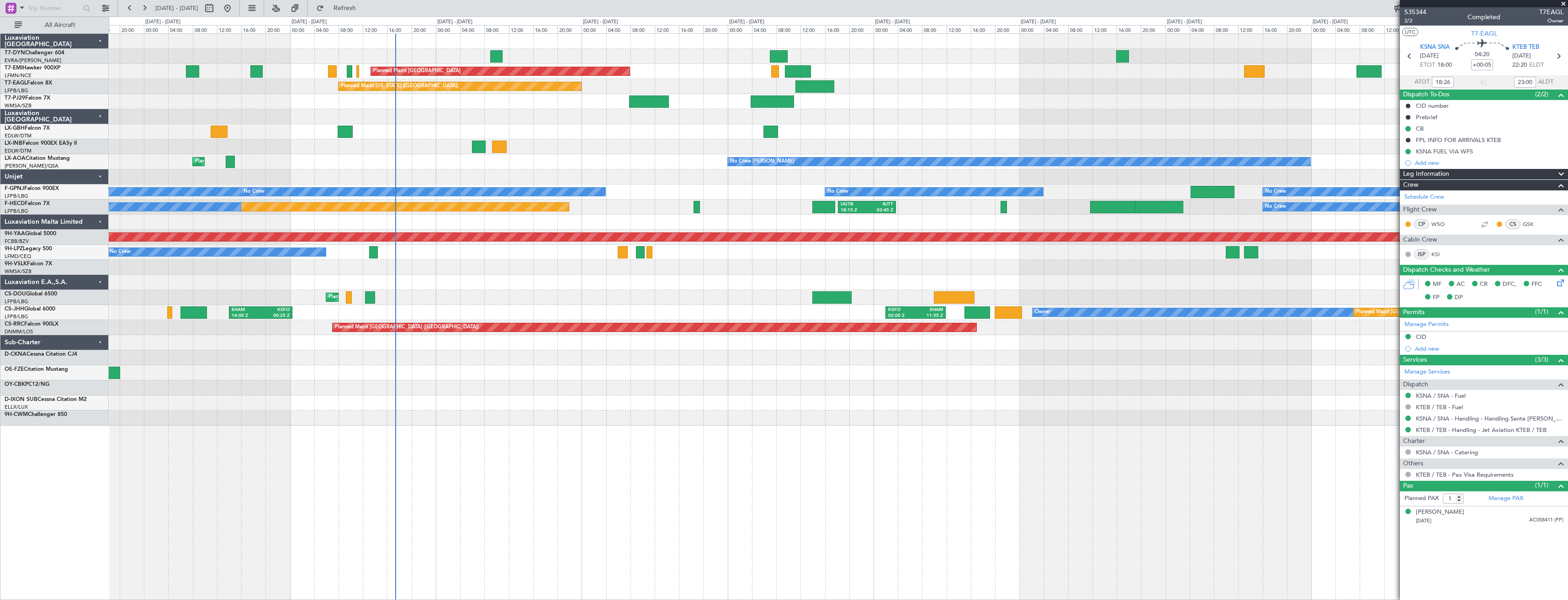
click at [438, 158] on div "Planned Maint [GEOGRAPHIC_DATA] Planned Maint [GEOGRAPHIC_DATA] Planned Maint […" at bounding box center [838, 229] width 1459 height 392
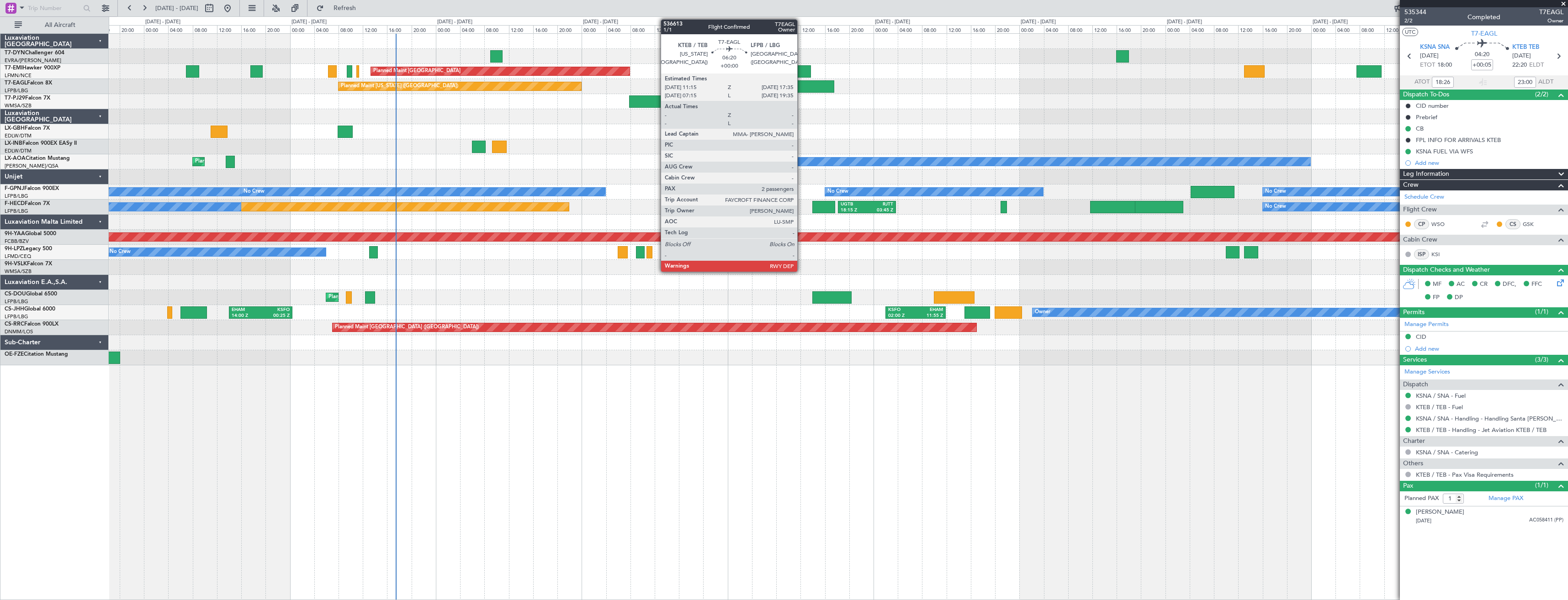
click at [801, 87] on div at bounding box center [815, 86] width 39 height 12
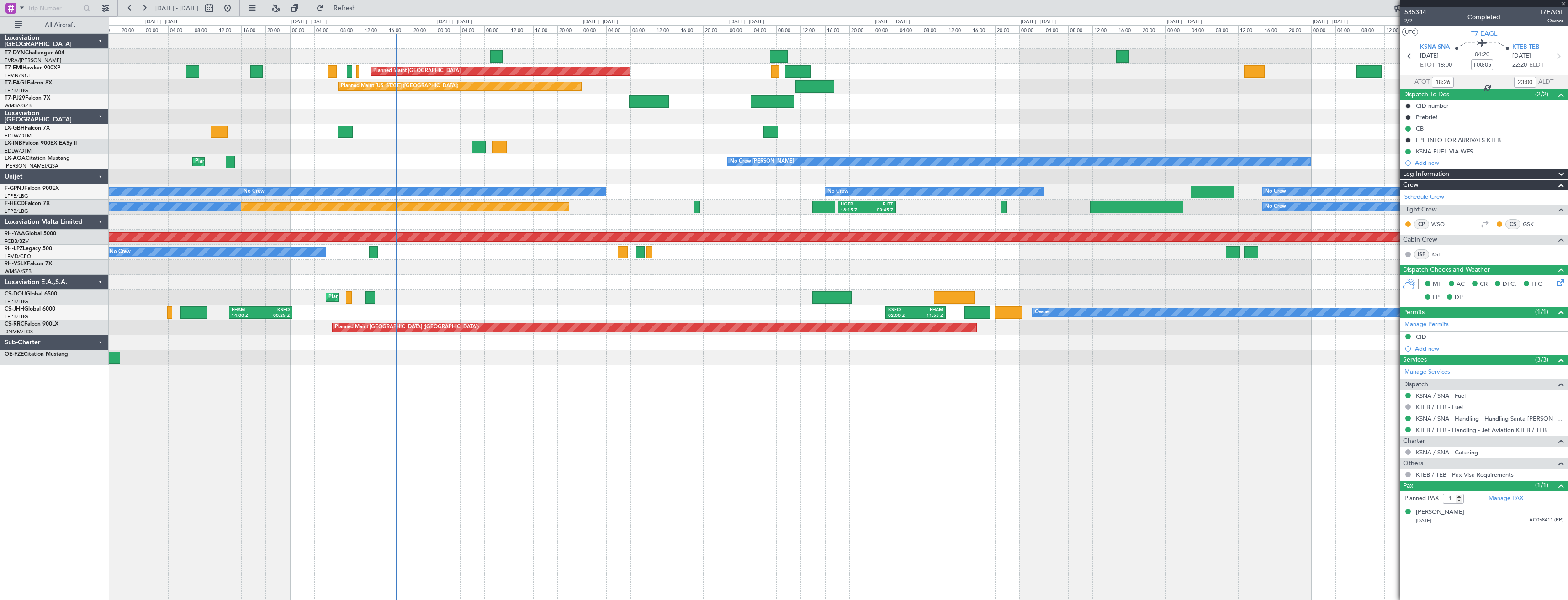
type input "2"
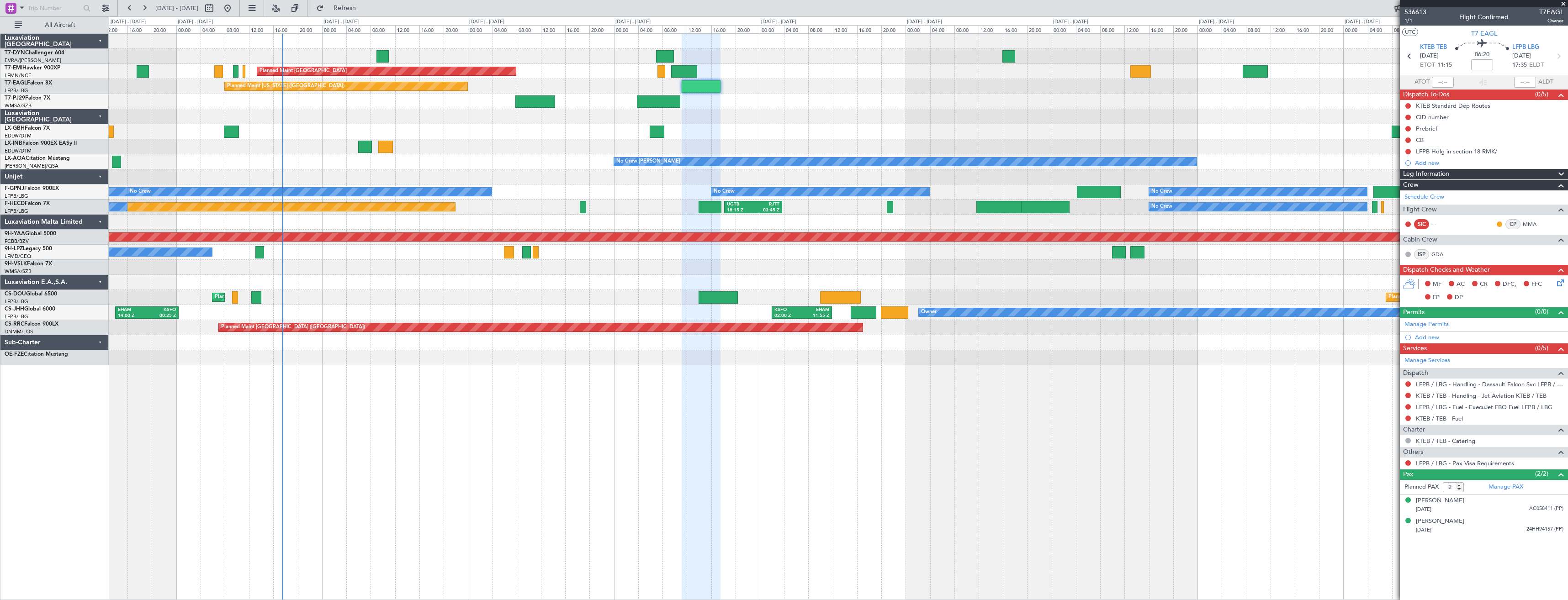
click at [464, 405] on div "Planned Maint [GEOGRAPHIC_DATA] Planned Maint [GEOGRAPHIC_DATA] Planned Maint […" at bounding box center [838, 316] width 1459 height 567
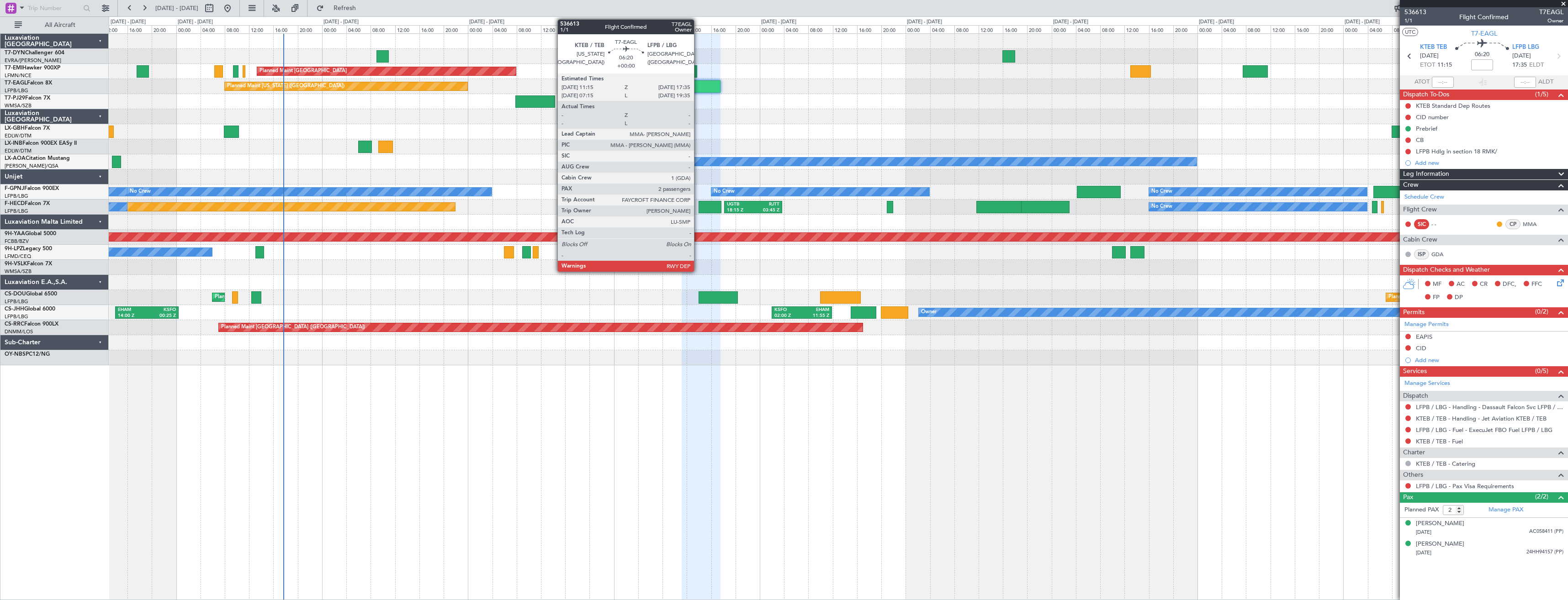
click at [698, 81] on div at bounding box center [701, 86] width 39 height 12
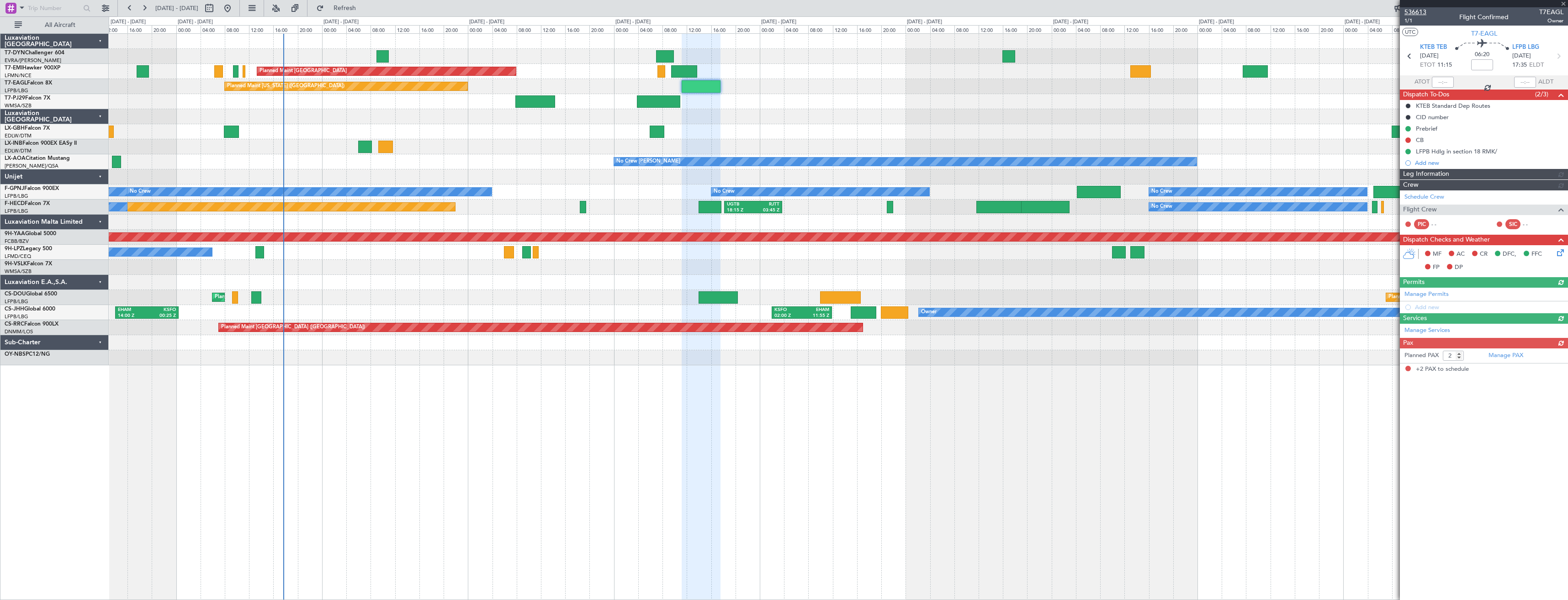
click at [1414, 11] on span "536613" at bounding box center [1415, 12] width 22 height 10
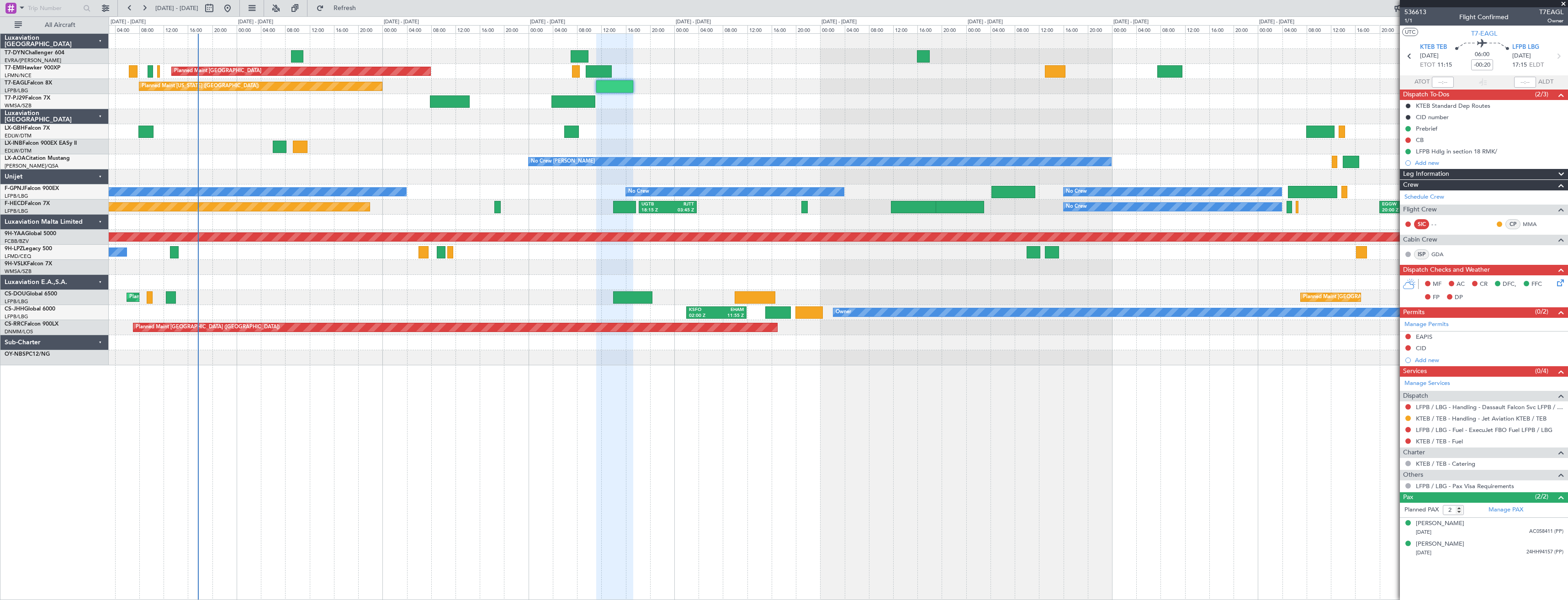
click at [689, 117] on div "Planned Maint [GEOGRAPHIC_DATA] Planned Maint [US_STATE] ([GEOGRAPHIC_DATA]) Pl…" at bounding box center [838, 199] width 1459 height 331
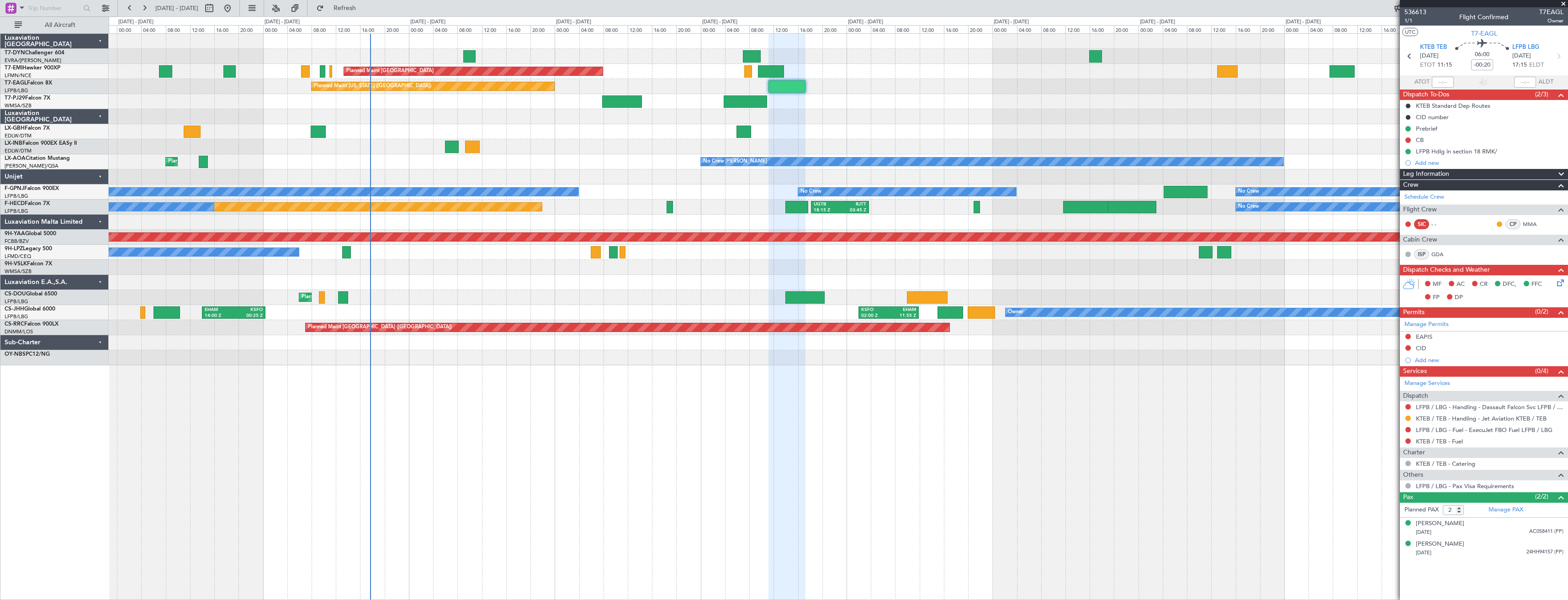
click at [821, 106] on div at bounding box center [838, 101] width 1459 height 15
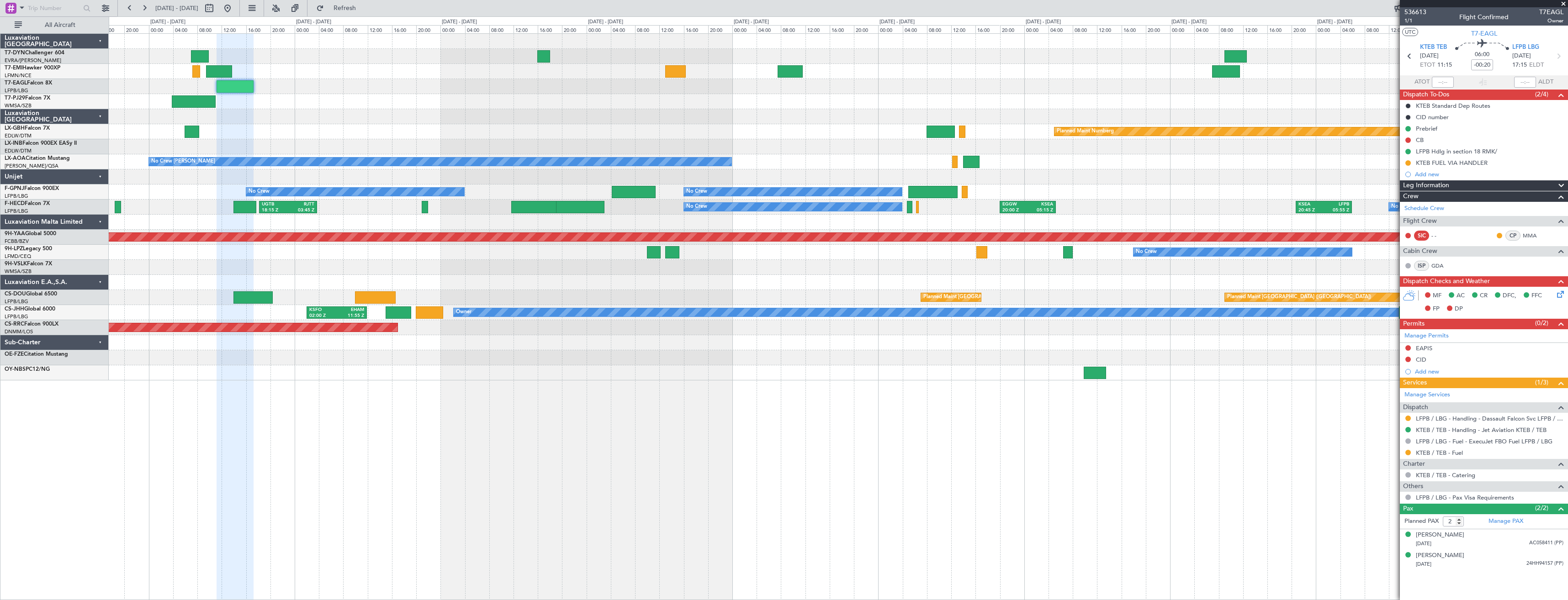
click at [615, 185] on div "No Crew No Crew No Crew No Crew No Crew" at bounding box center [838, 191] width 1459 height 15
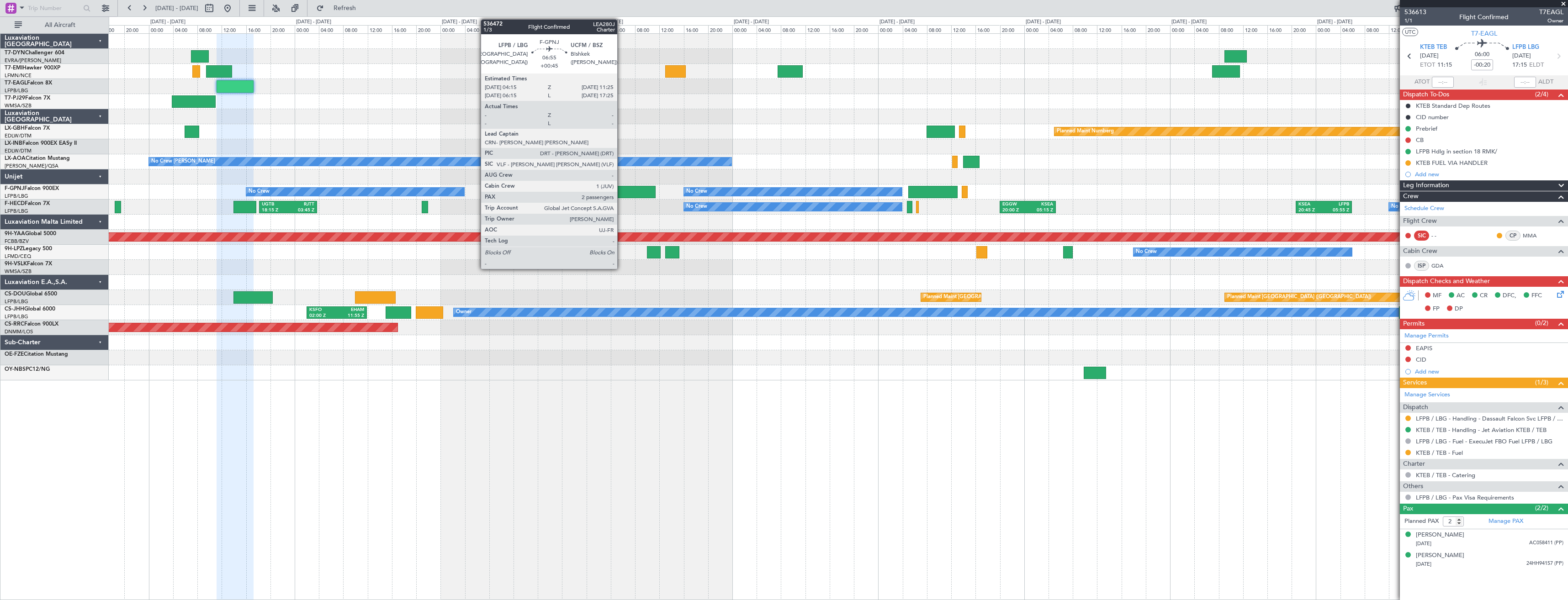
click at [621, 192] on div at bounding box center [634, 191] width 44 height 12
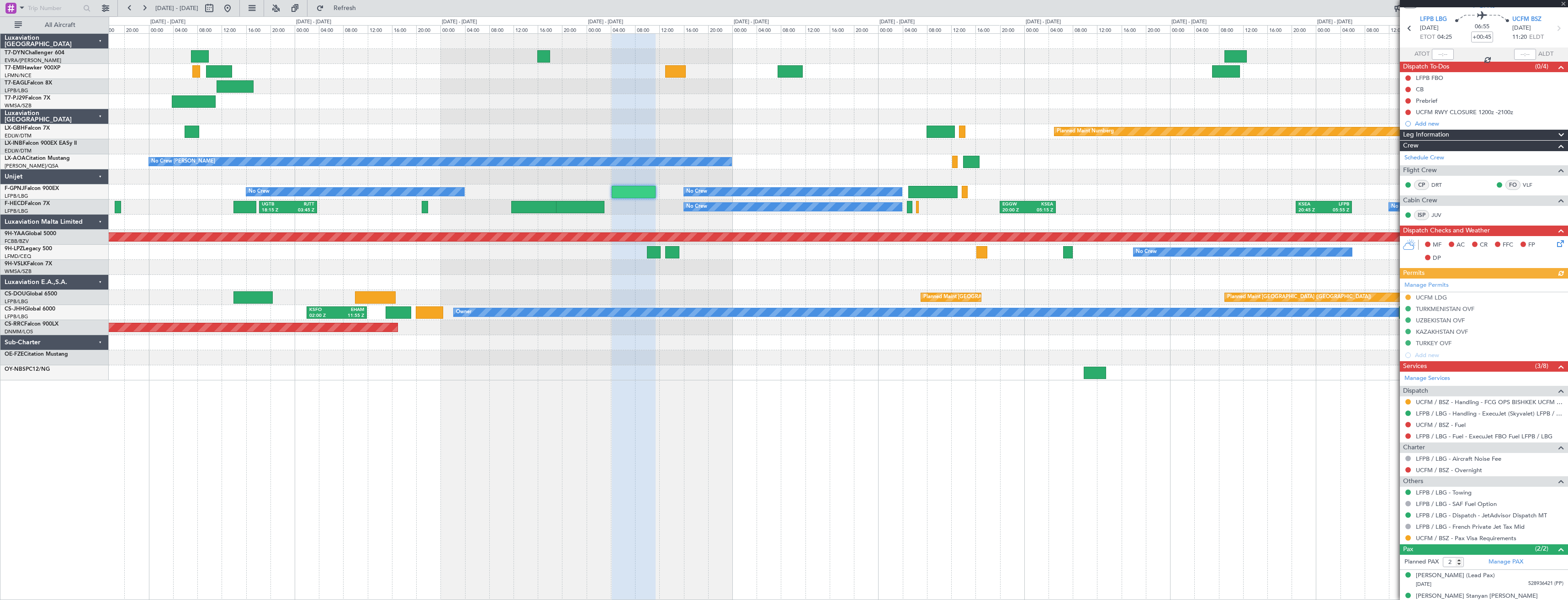
scroll to position [39, 0]
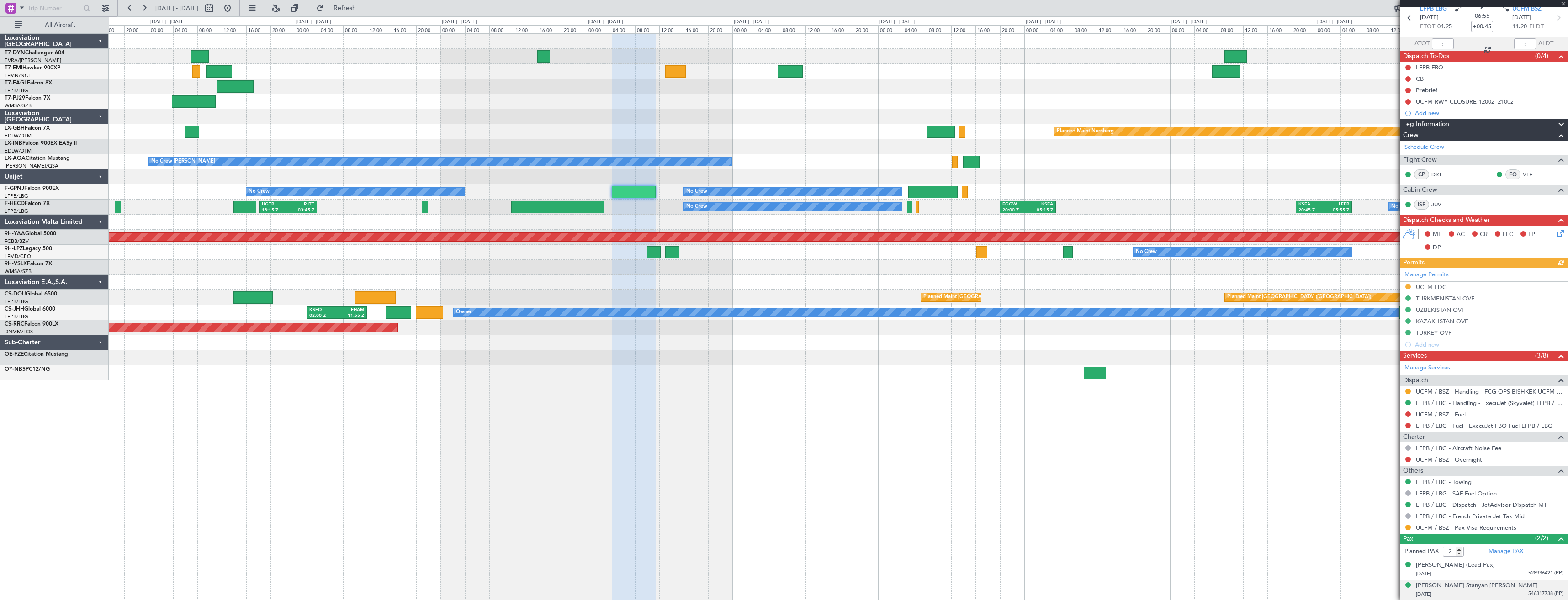
click at [1491, 590] on div "[PERSON_NAME] Stanyan [PERSON_NAME] [DATE] 546317738 (PP)" at bounding box center [1489, 590] width 147 height 18
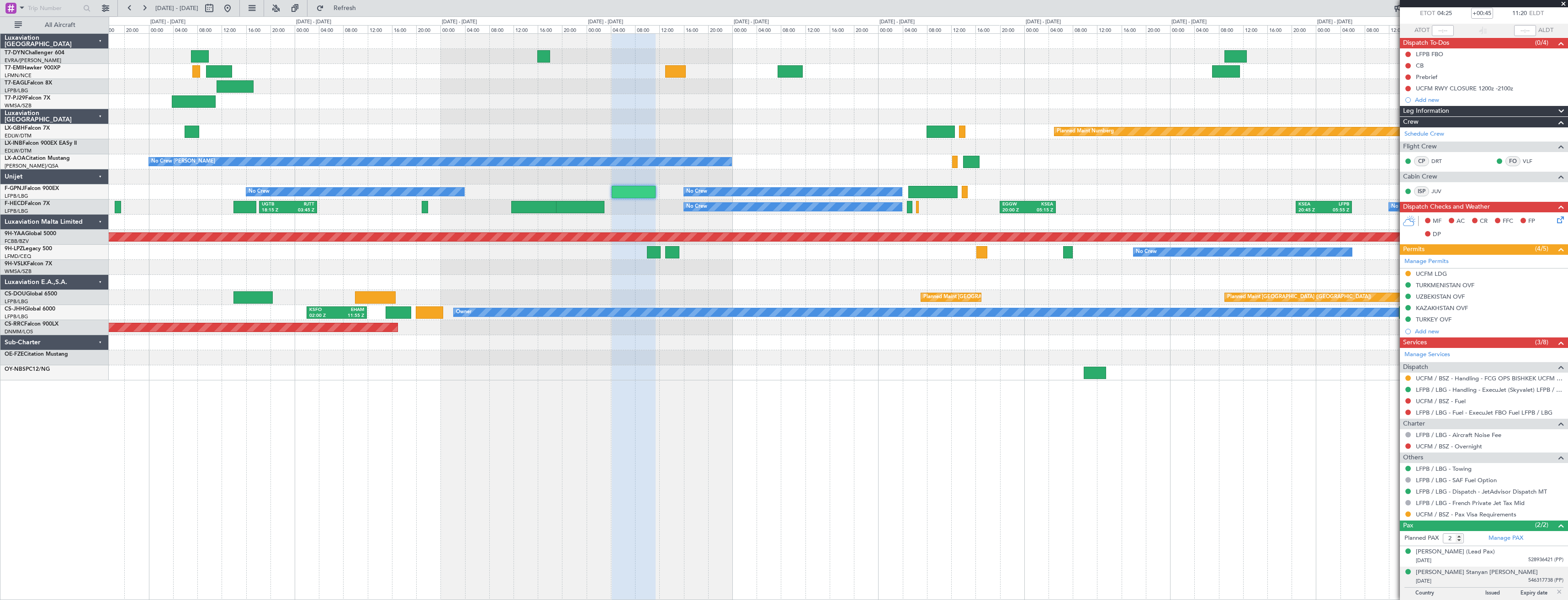
scroll to position [61, 0]
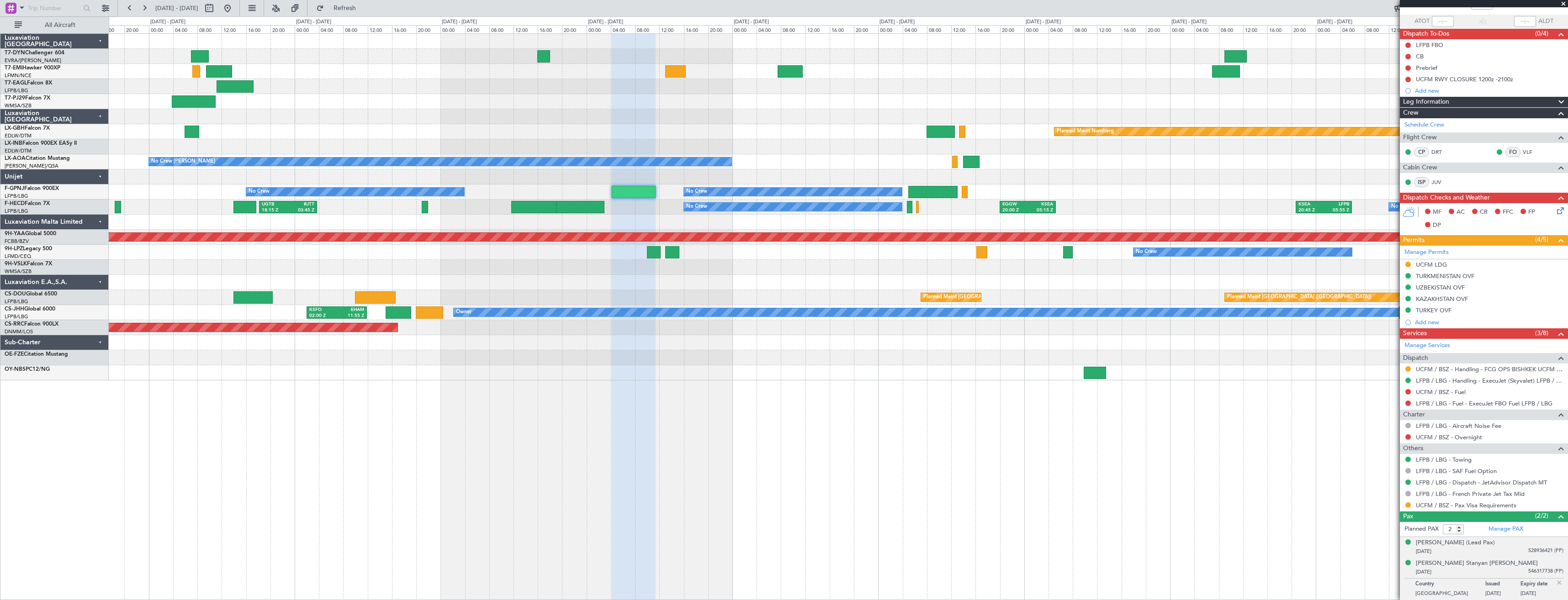
click at [1500, 554] on div "[DATE] 528936421 (PP)" at bounding box center [1489, 551] width 147 height 9
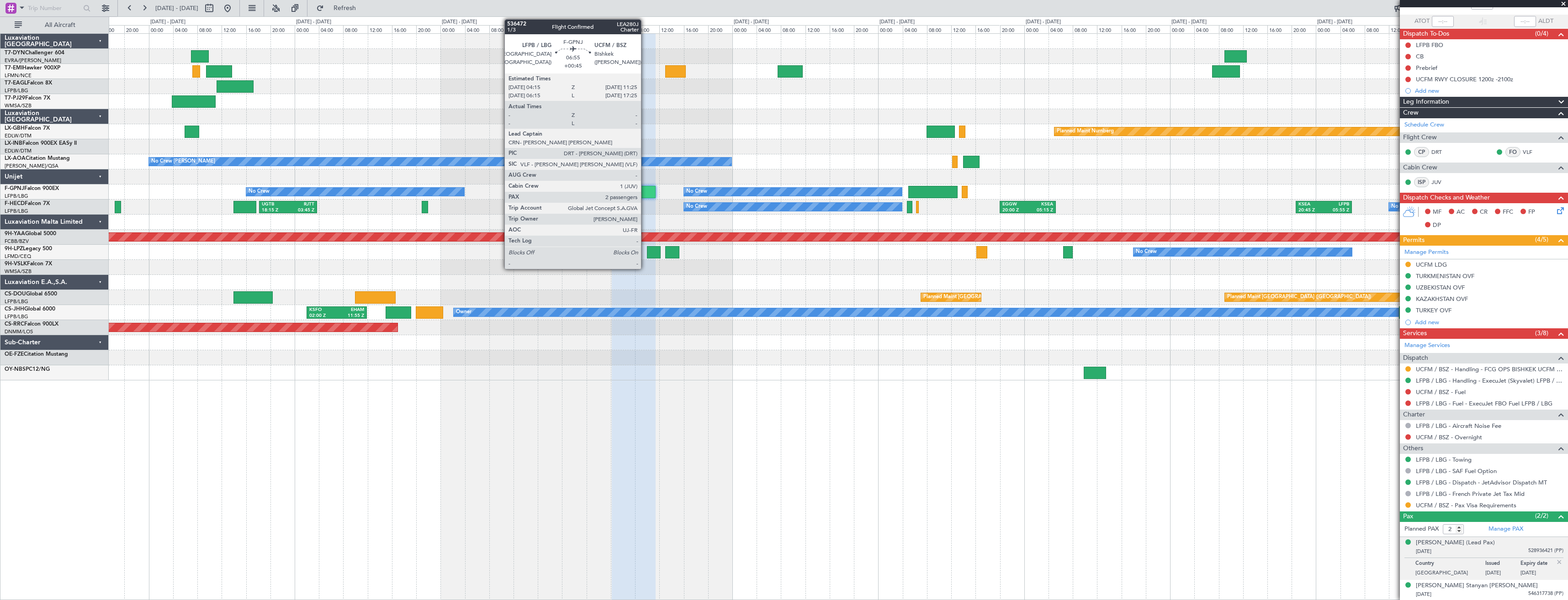
click at [666, 175] on div at bounding box center [838, 177] width 1459 height 15
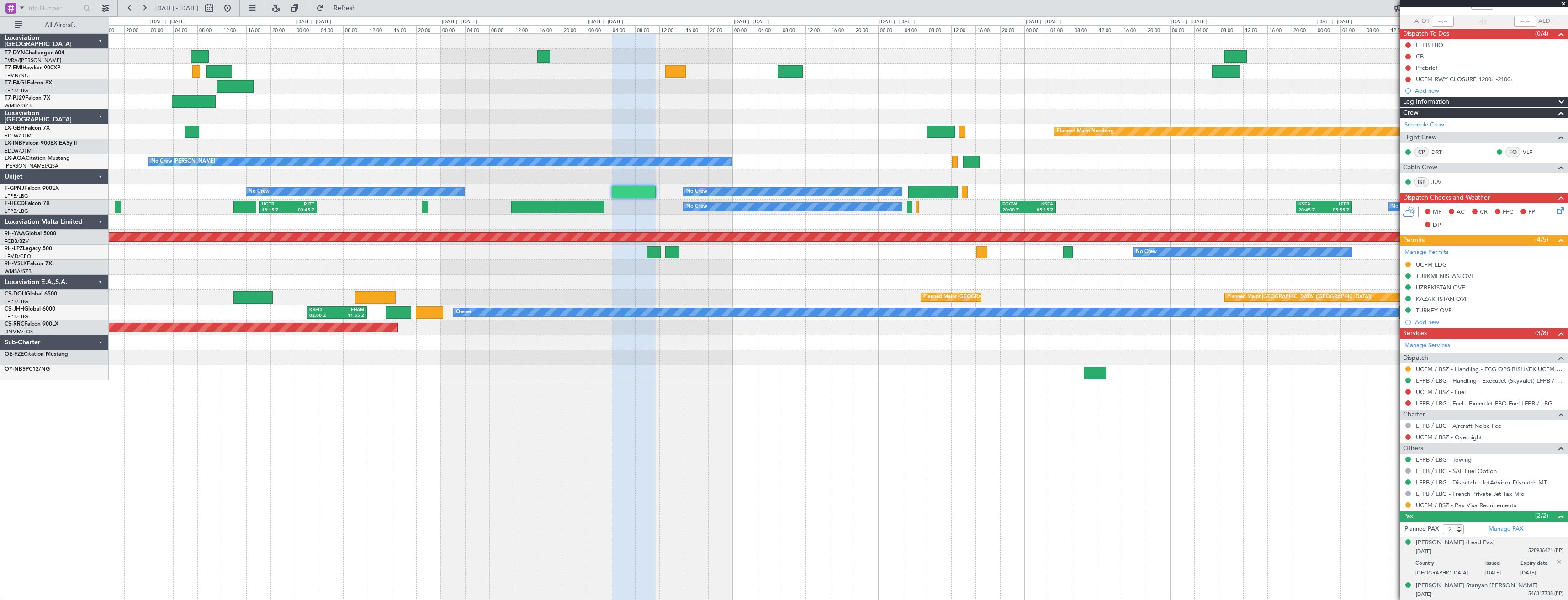
click at [1494, 589] on div "[PERSON_NAME] Stanyan [PERSON_NAME] [DATE] 546317738 (PP)" at bounding box center [1489, 590] width 147 height 18
drag, startPoint x: 624, startPoint y: 190, endPoint x: 666, endPoint y: 190, distance: 42.0
click at [666, 184] on div "No Crew No Crew No Crew No Crew No Crew" at bounding box center [838, 191] width 1459 height 15
click at [728, 249] on div "No Crew No Crew" at bounding box center [838, 252] width 1459 height 15
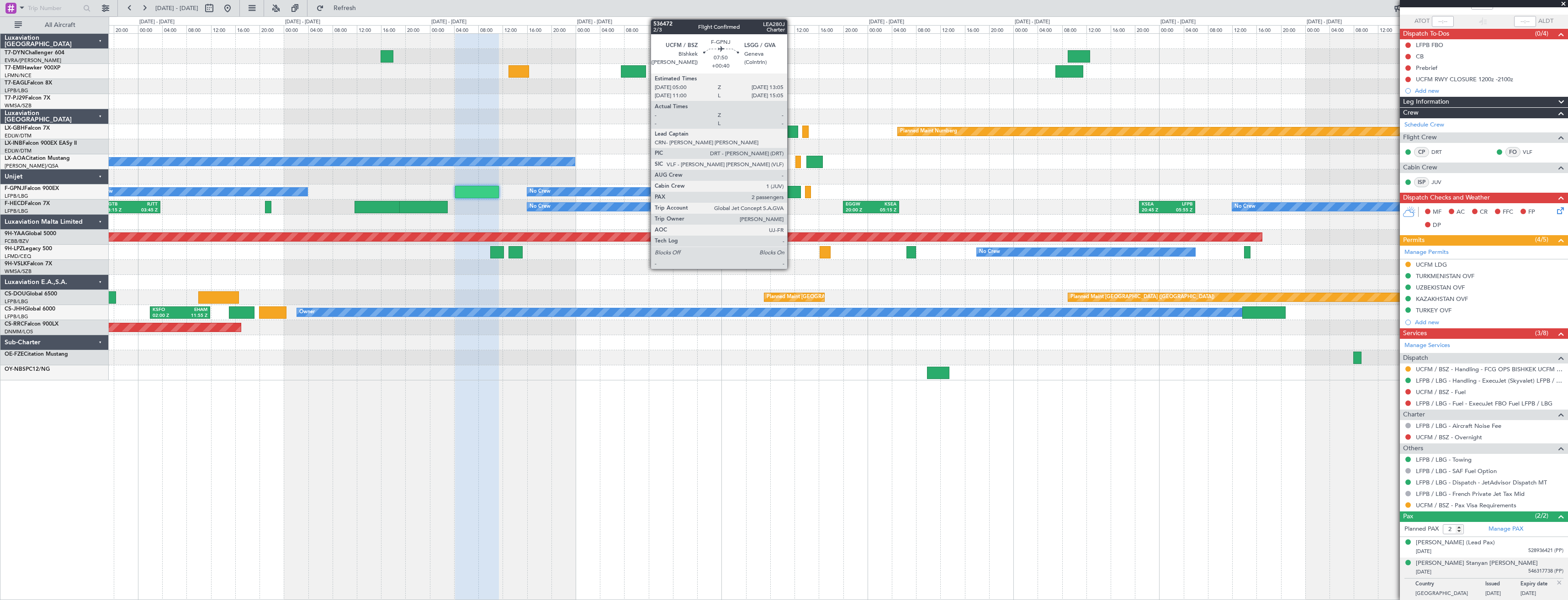
click at [792, 193] on div at bounding box center [776, 191] width 49 height 12
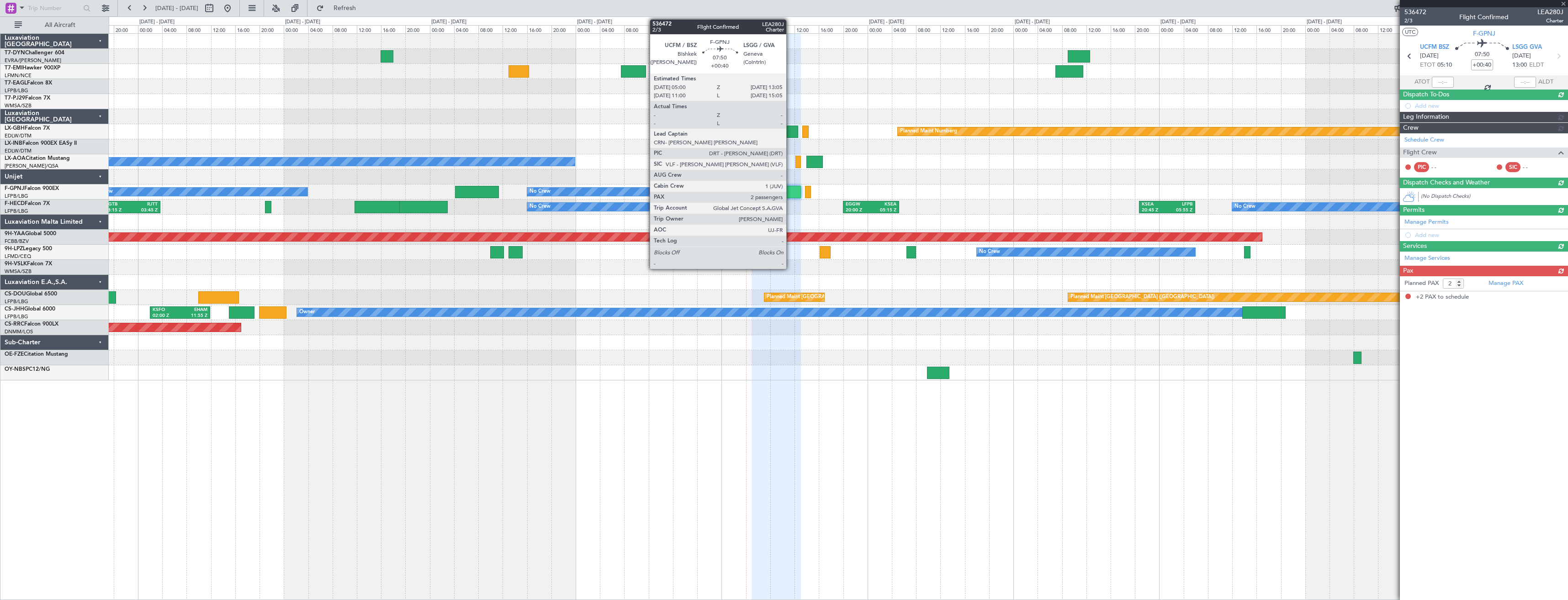
scroll to position [0, 0]
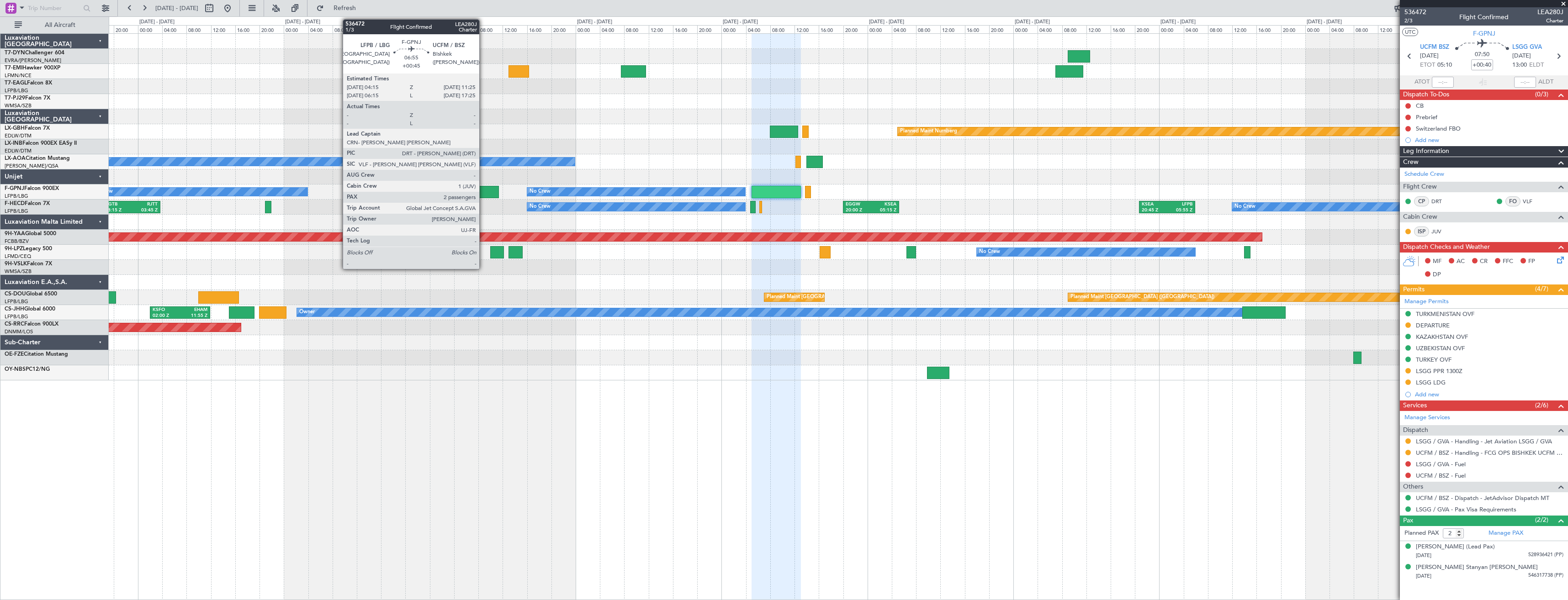
click at [484, 195] on div at bounding box center [477, 191] width 44 height 12
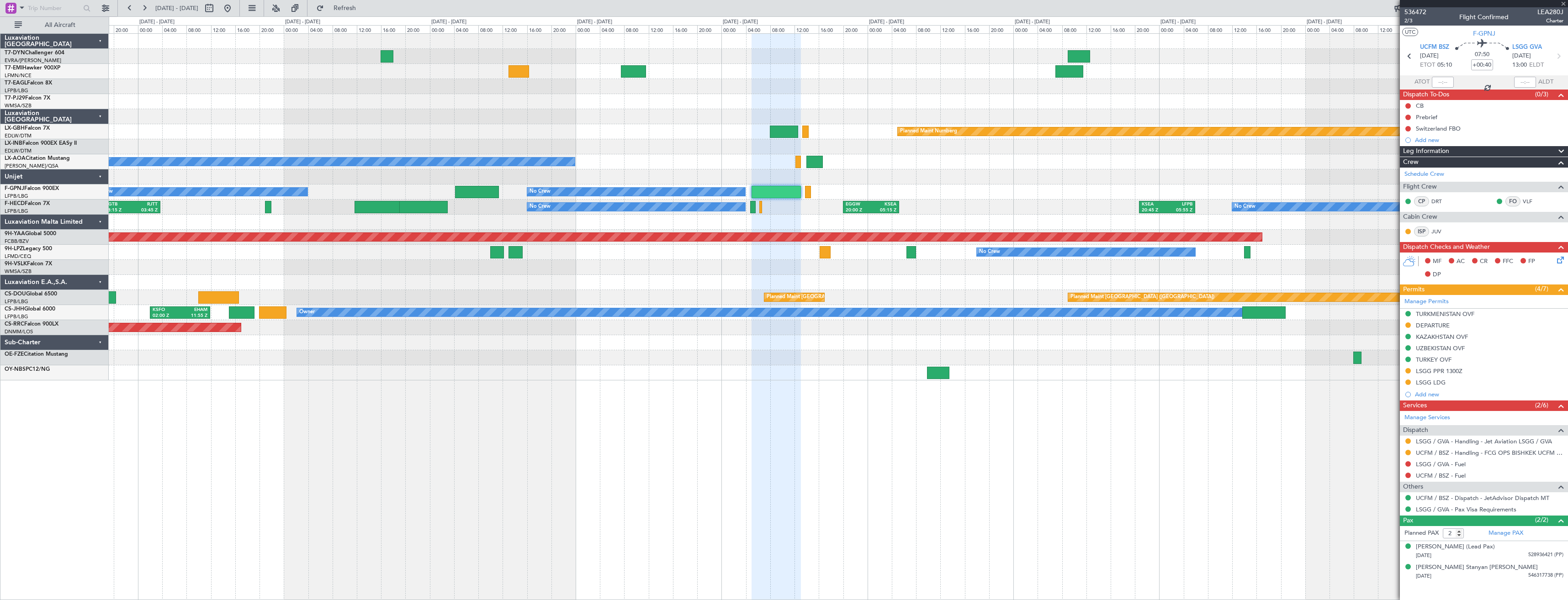
type input "+00:45"
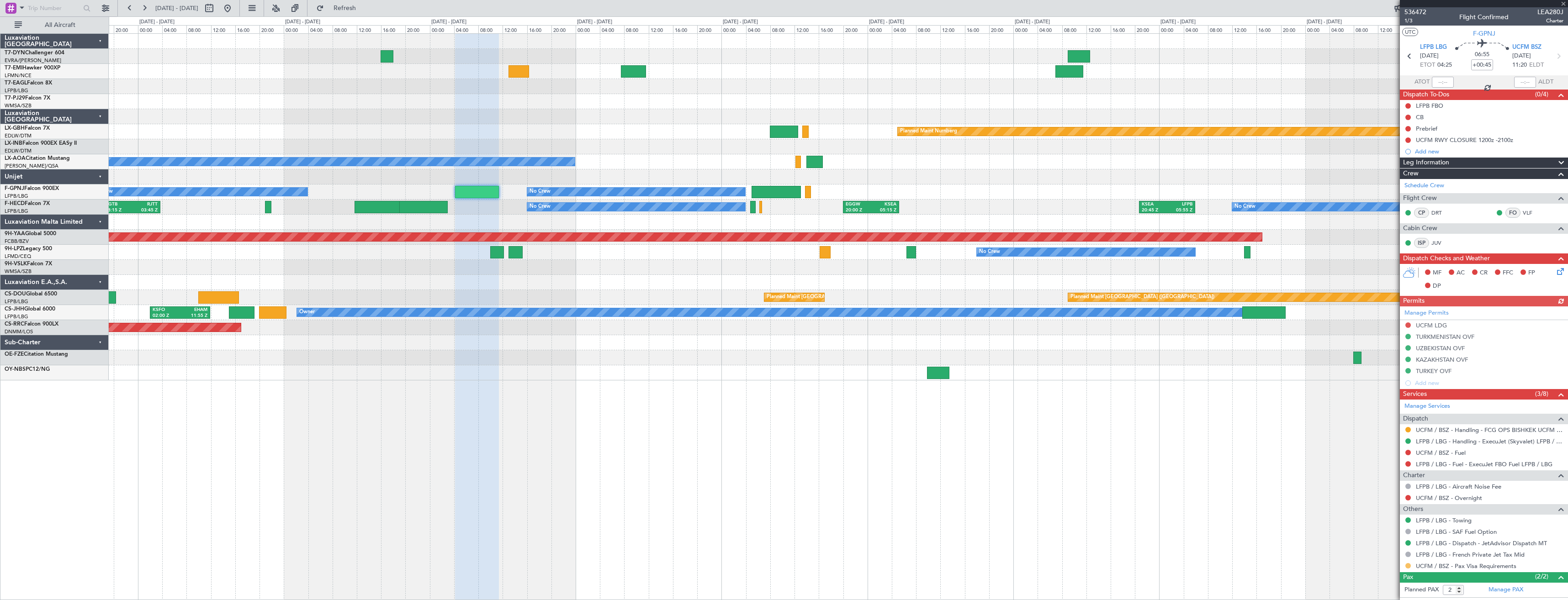
click at [1410, 569] on mat-tooltip-component "Requested" at bounding box center [1408, 581] width 41 height 24
click at [1410, 567] on button at bounding box center [1408, 565] width 6 height 6
click at [1396, 548] on span "Confirmed" at bounding box center [1382, 552] width 28 height 9
